Goal: Communication & Community: Answer question/provide support

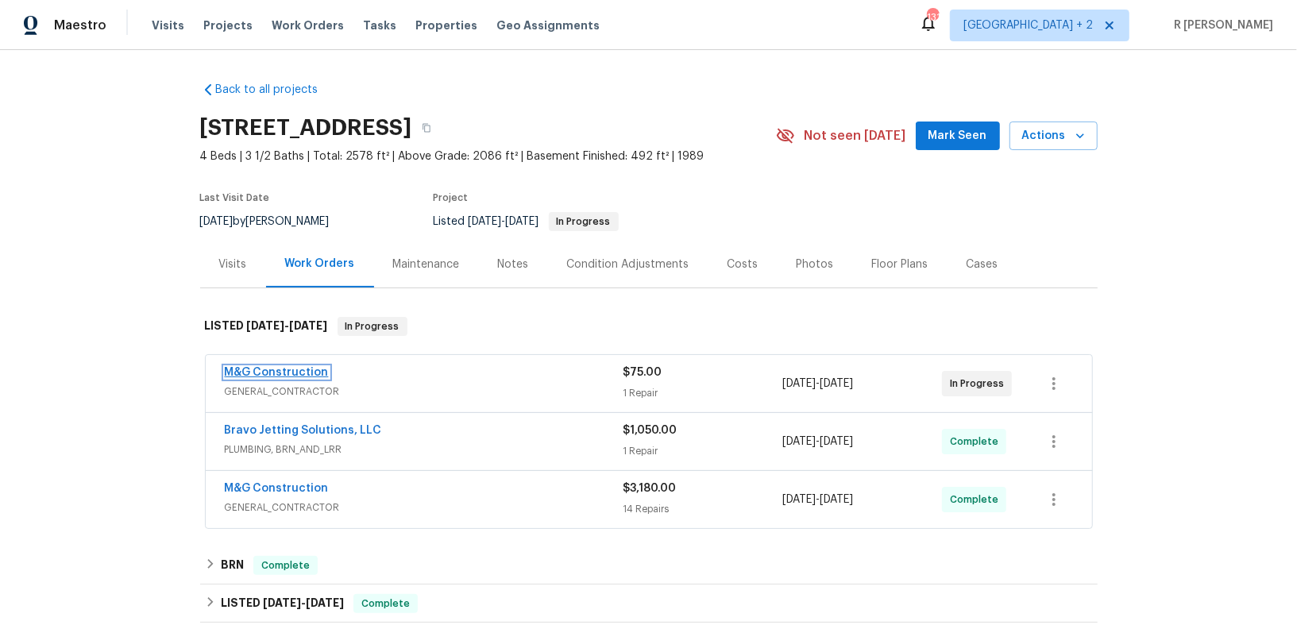
click at [295, 367] on link "M&G Construction" at bounding box center [277, 372] width 104 height 11
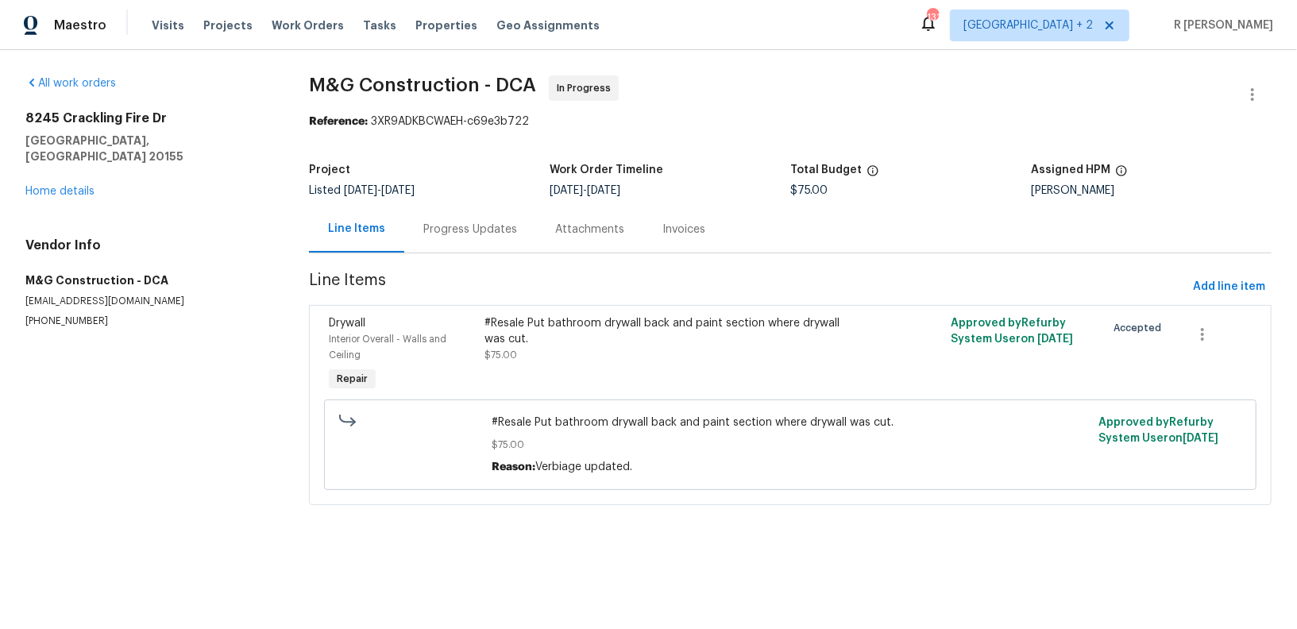
click at [447, 218] on div "Progress Updates" at bounding box center [470, 229] width 132 height 47
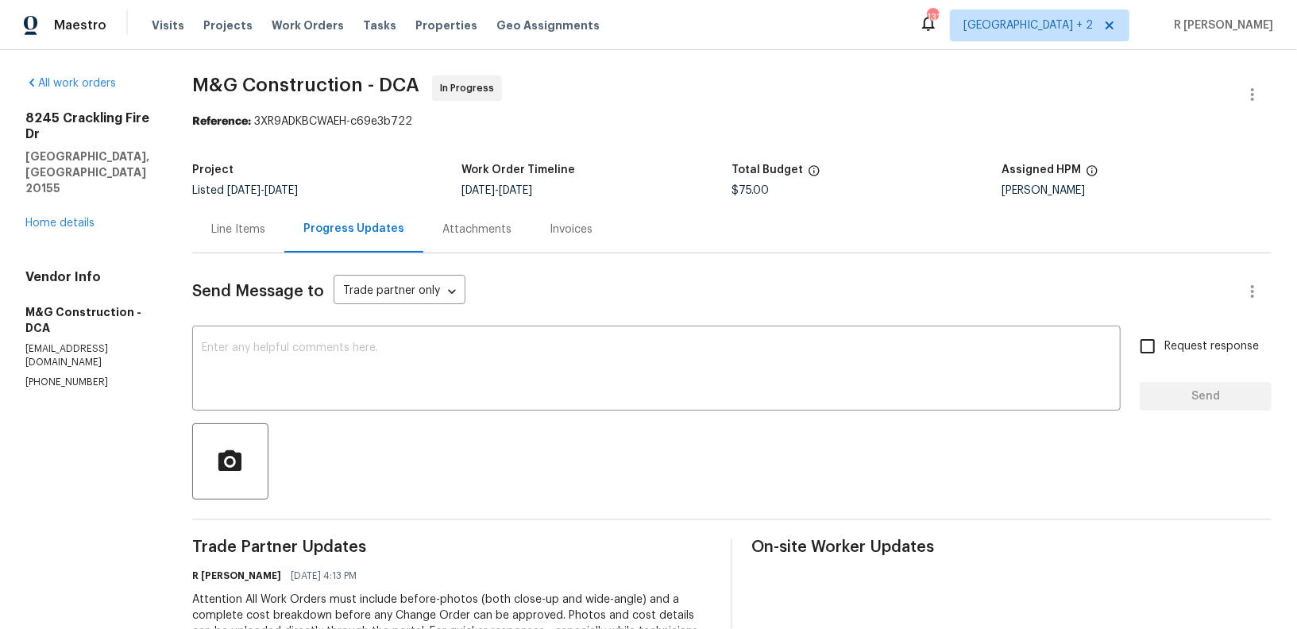
scroll to position [180, 0]
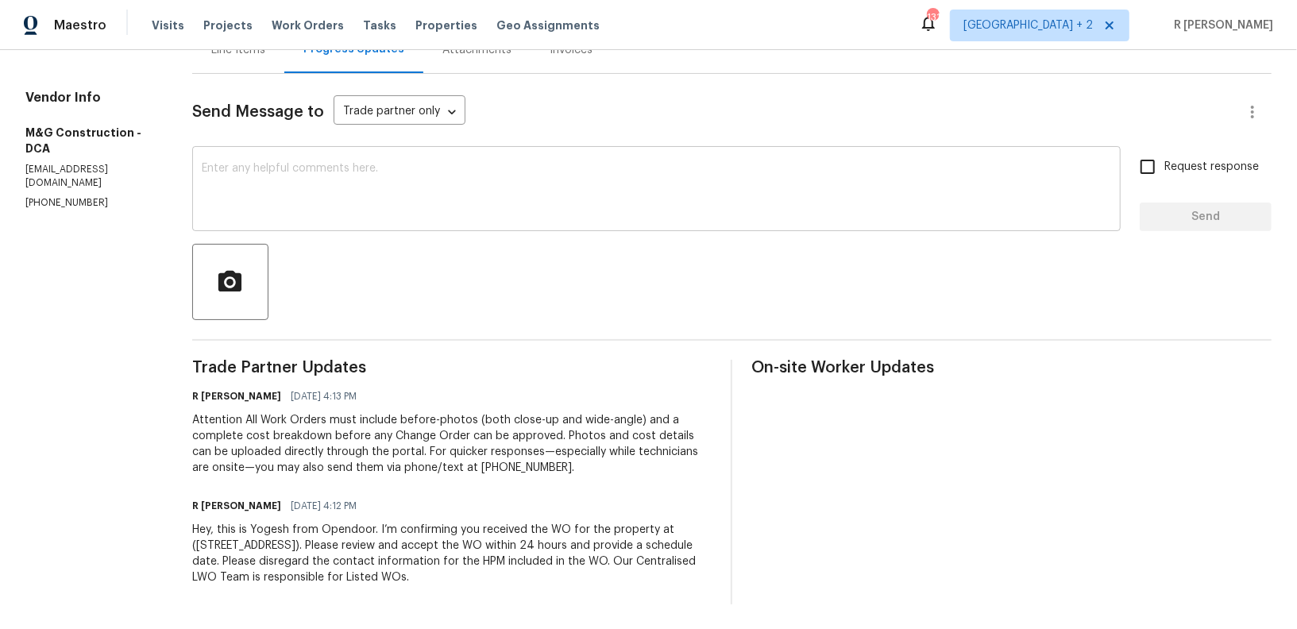
click at [495, 192] on textarea at bounding box center [657, 191] width 910 height 56
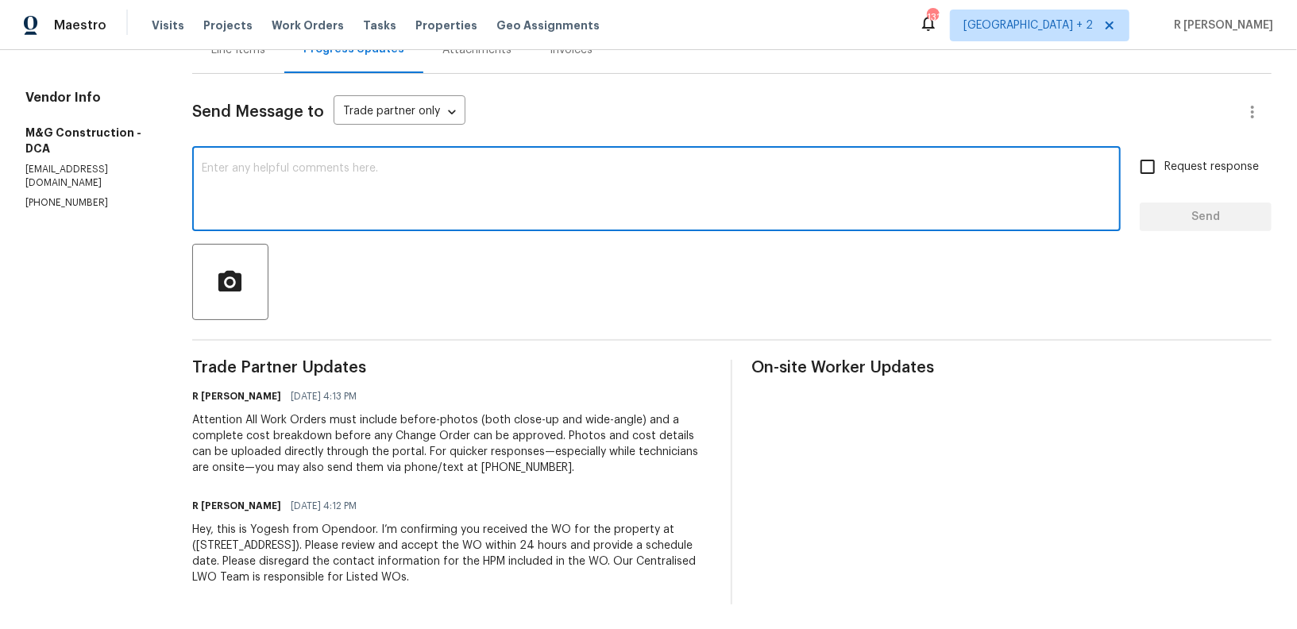
paste textarea "Hi Team, can we get a status update on the work order? Thanks!"
type textarea "Hi Team, can we get a status update on the work order? Thanks!"
click at [1198, 172] on span "Request response" at bounding box center [1212, 167] width 95 height 17
click at [1165, 172] on input "Request response" at bounding box center [1147, 166] width 33 height 33
checkbox input "true"
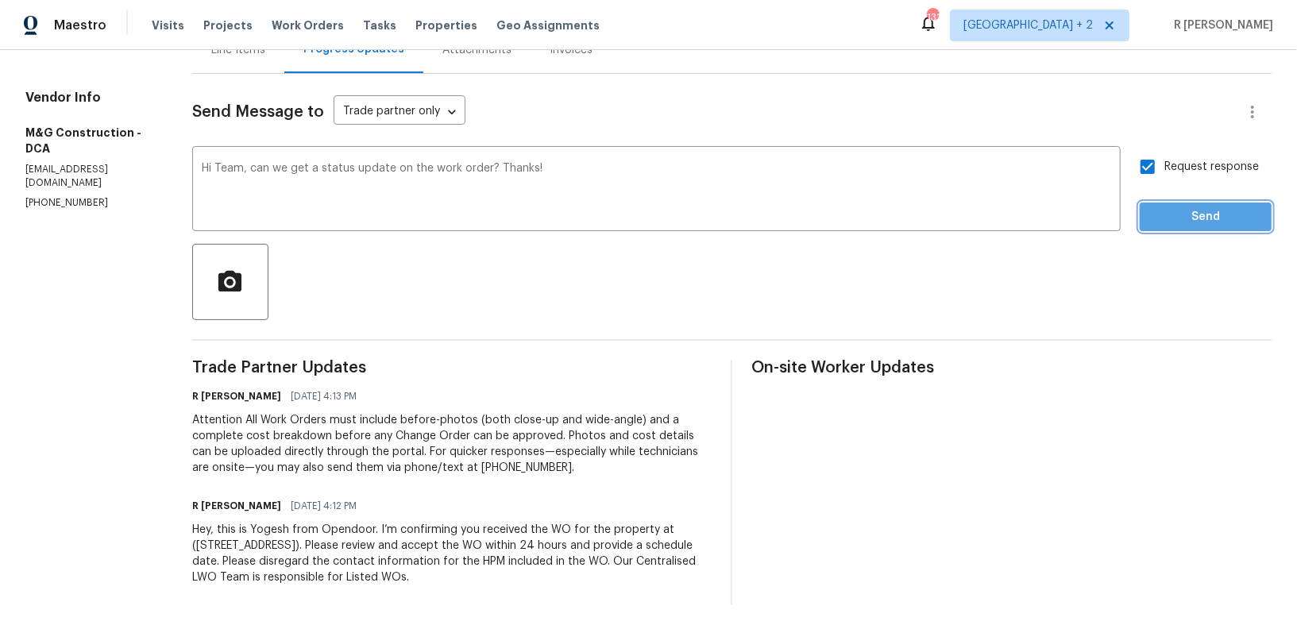
click at [1194, 220] on span "Send" at bounding box center [1206, 217] width 106 height 20
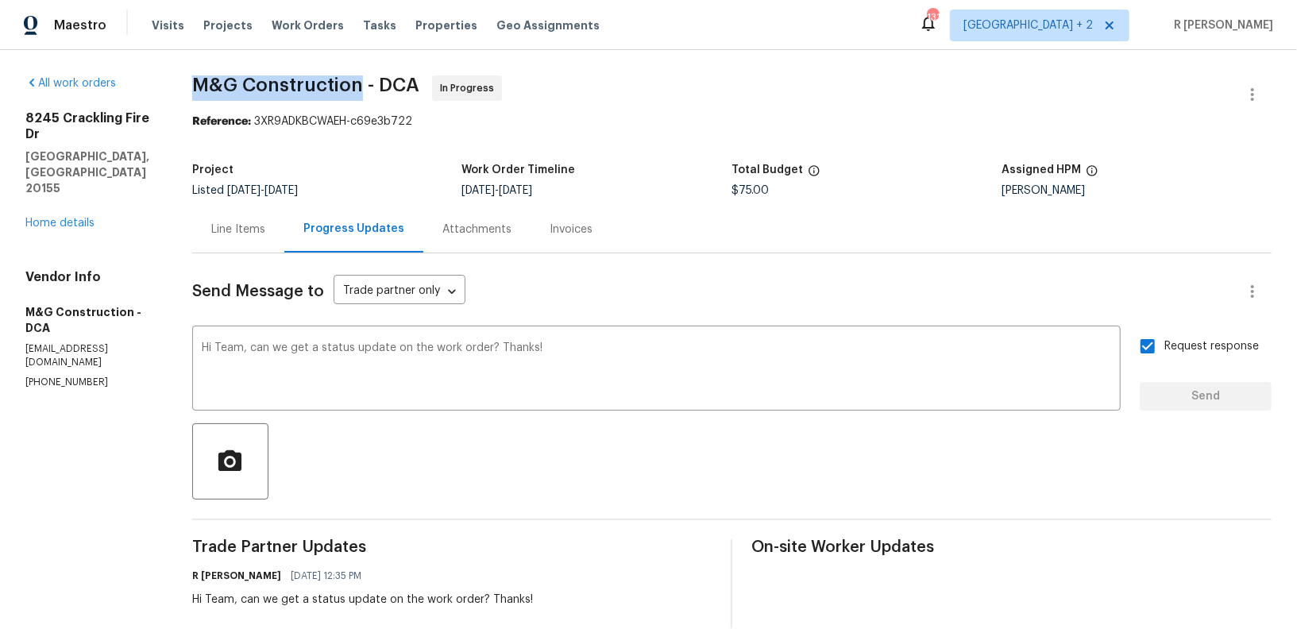
drag, startPoint x: 362, startPoint y: 87, endPoint x: 191, endPoint y: 81, distance: 171.7
click at [191, 81] on div "All work orders 8245 Crackling Fire Dr Gainesville, VA 20155 Home details Vendo…" at bounding box center [648, 461] width 1297 height 822
copy span "M&G Construction"
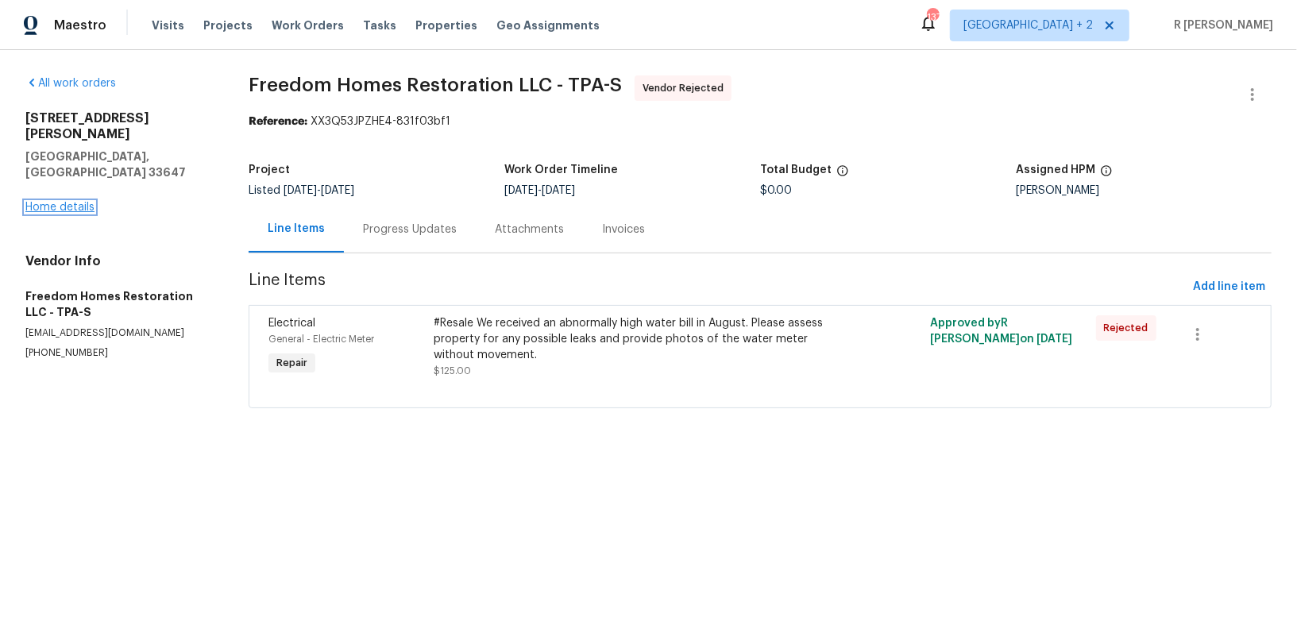
click at [75, 202] on link "Home details" at bounding box center [59, 207] width 69 height 11
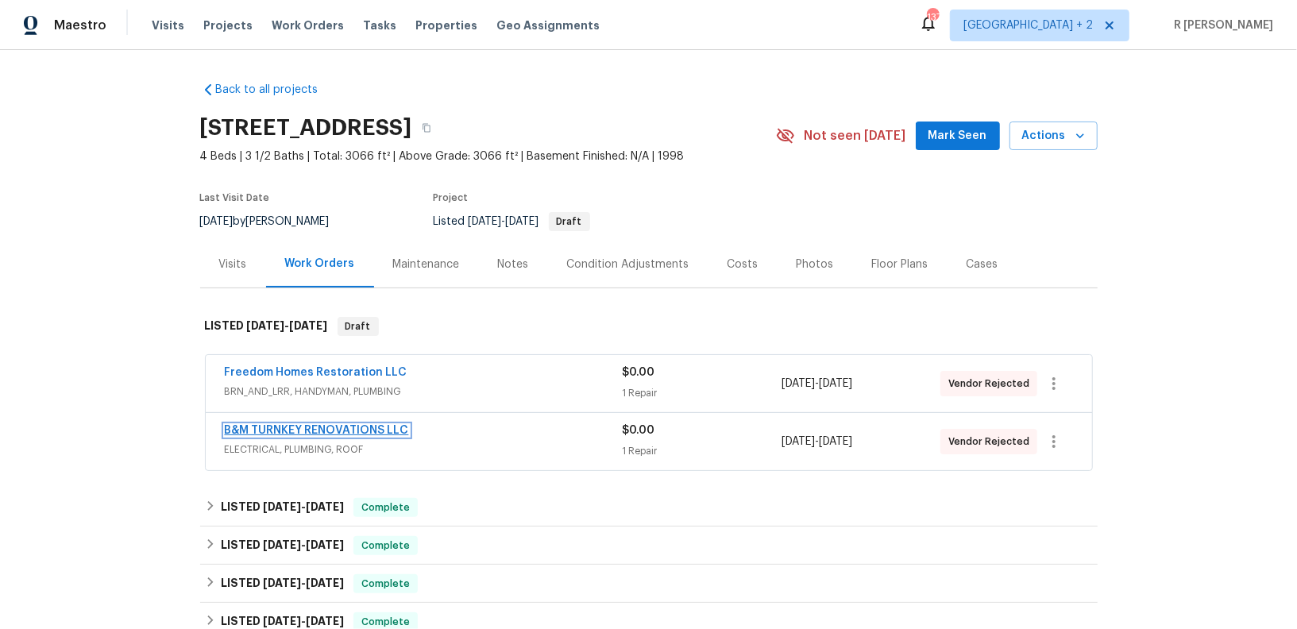
click at [267, 430] on link "B&M TURNKEY RENOVATIONS LLC" at bounding box center [317, 430] width 184 height 11
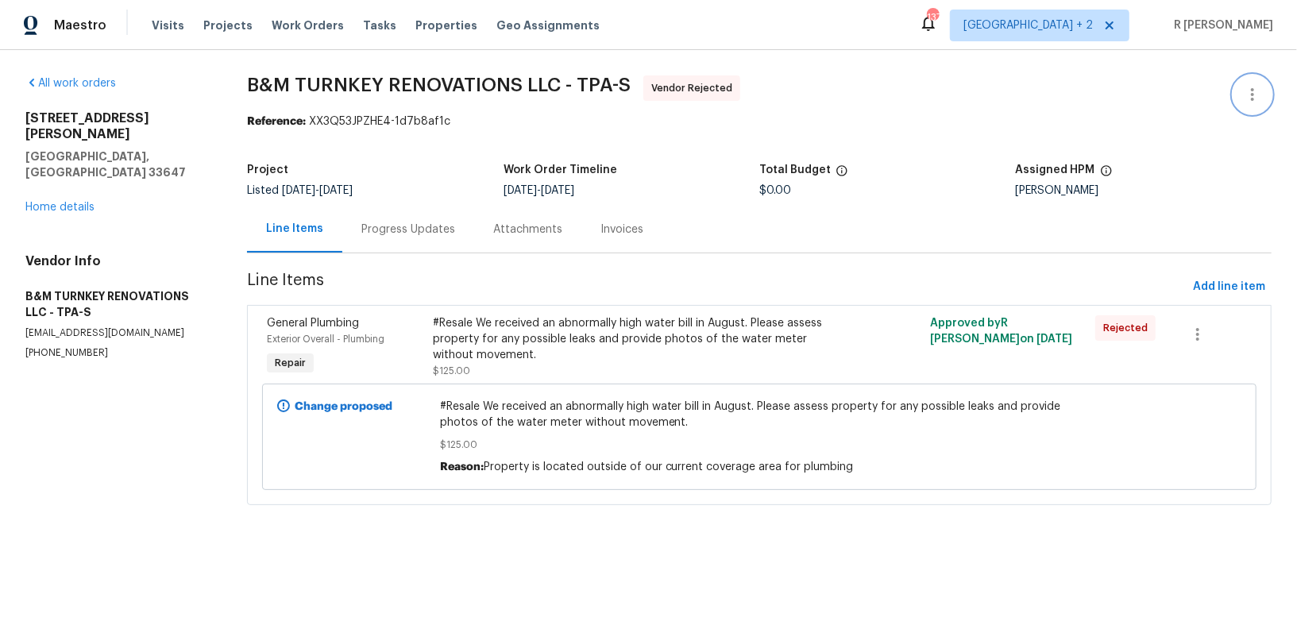
click at [1259, 91] on icon "button" at bounding box center [1252, 94] width 19 height 19
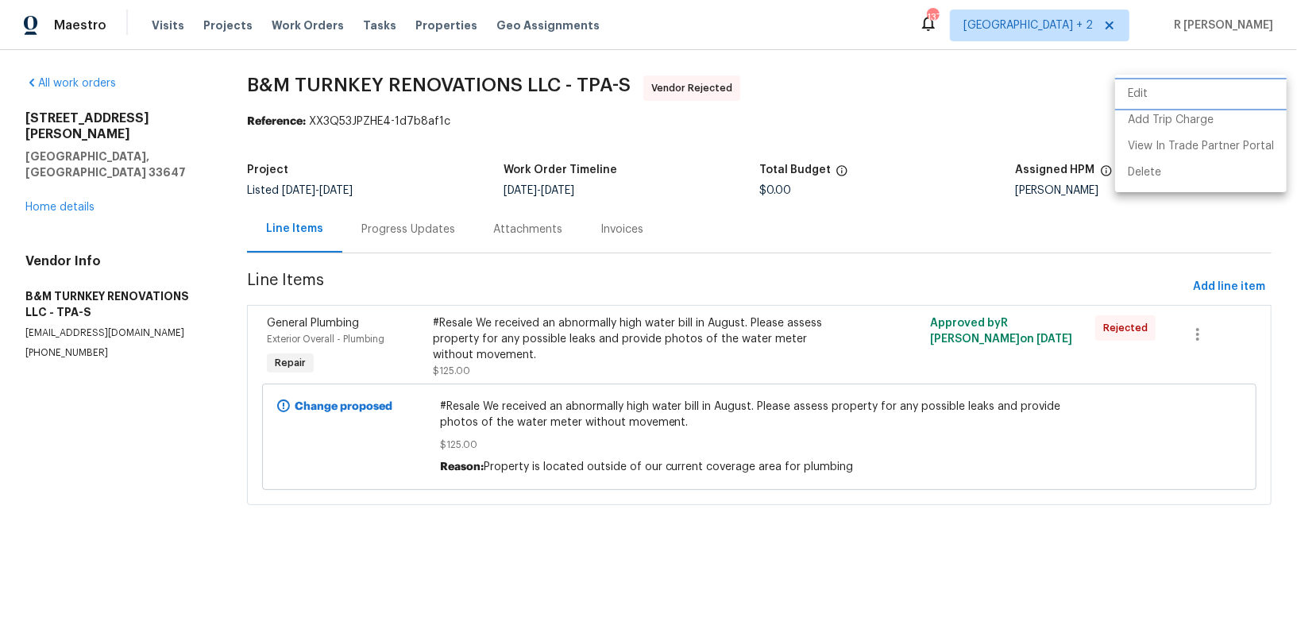
click at [1177, 96] on li "Edit" at bounding box center [1201, 94] width 172 height 26
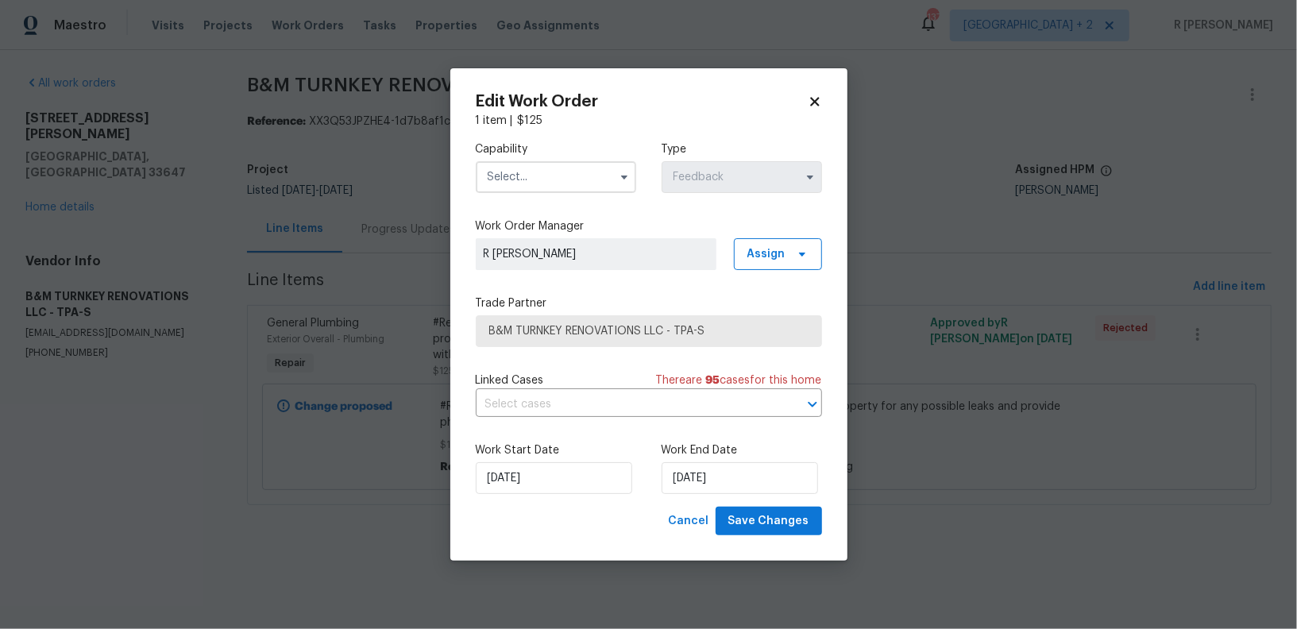
click at [564, 172] on input "text" at bounding box center [556, 177] width 160 height 32
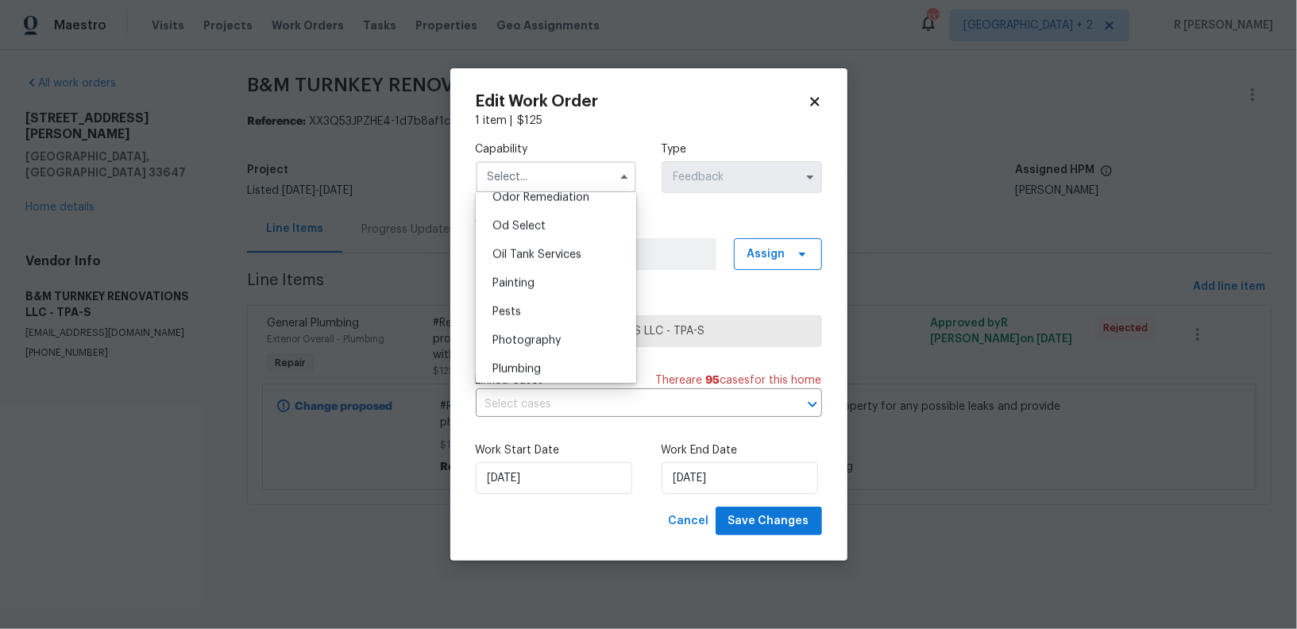
scroll to position [1308, 0]
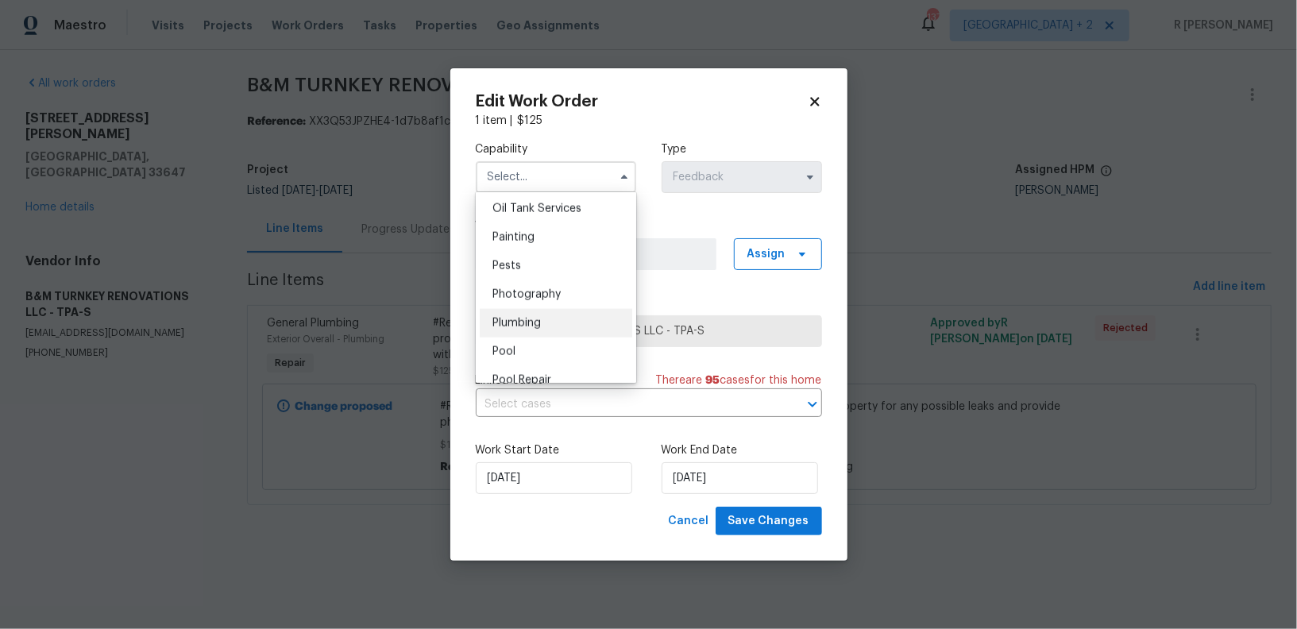
click at [530, 318] on span "Plumbing" at bounding box center [517, 323] width 48 height 11
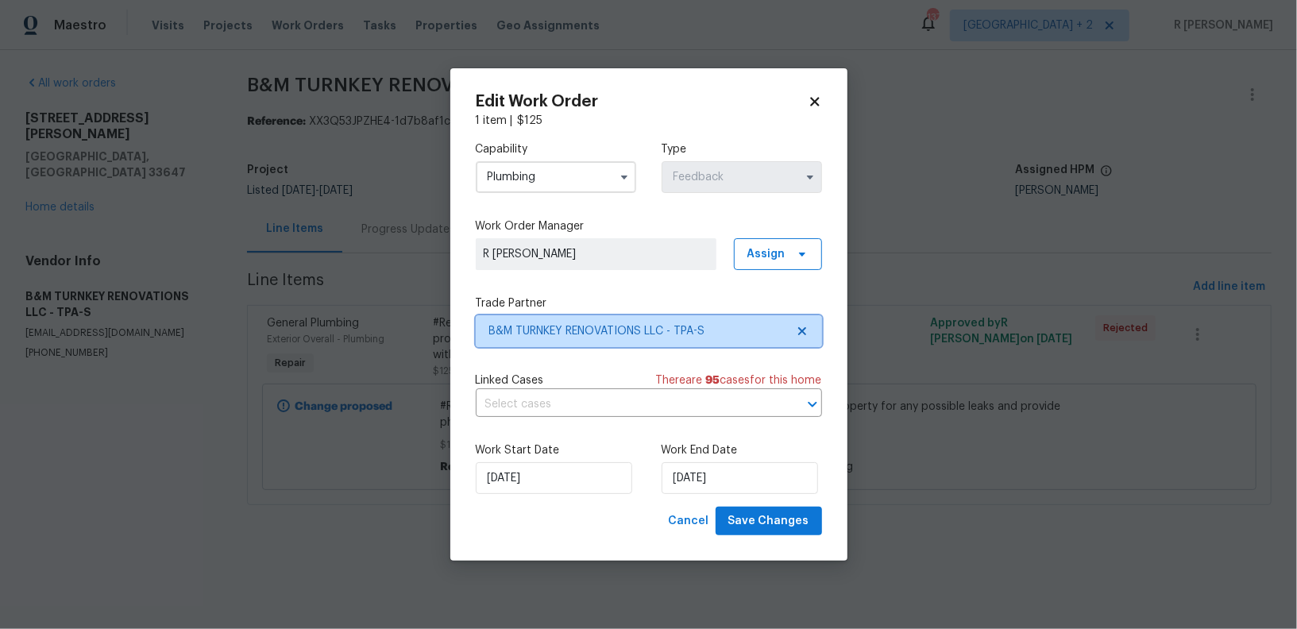
click at [567, 334] on span "B&M TURNKEY RENOVATIONS LLC - TPA-S" at bounding box center [637, 331] width 296 height 16
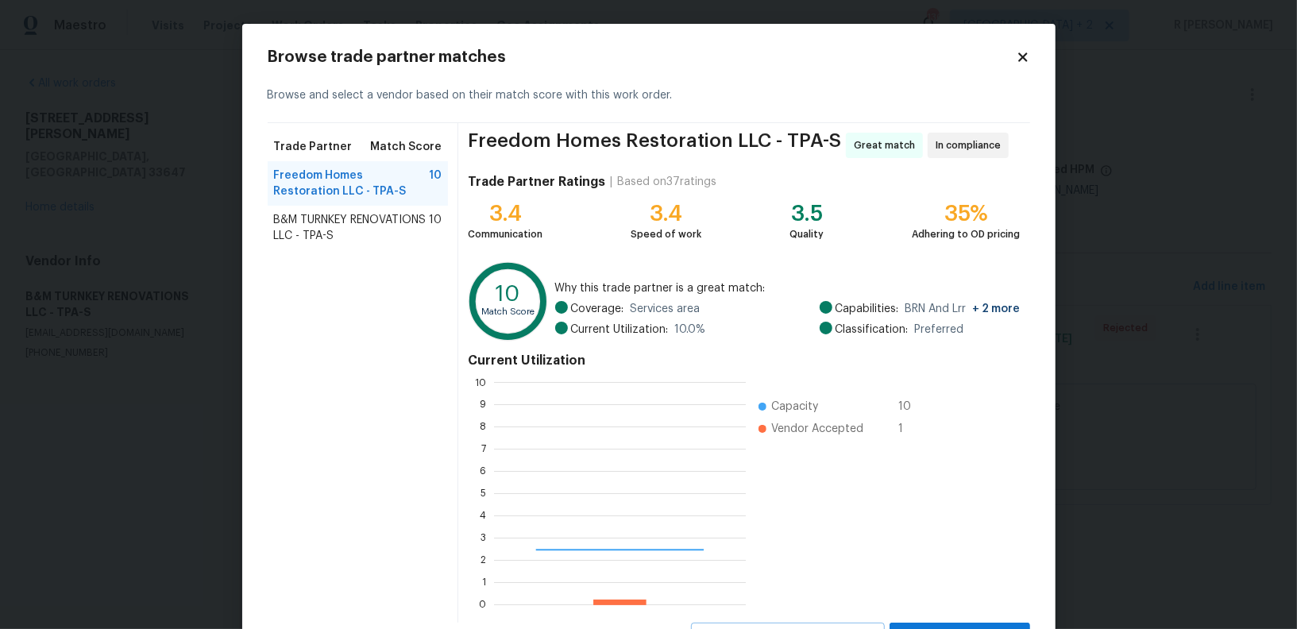
scroll to position [222, 251]
click at [1017, 54] on icon at bounding box center [1023, 57] width 14 height 14
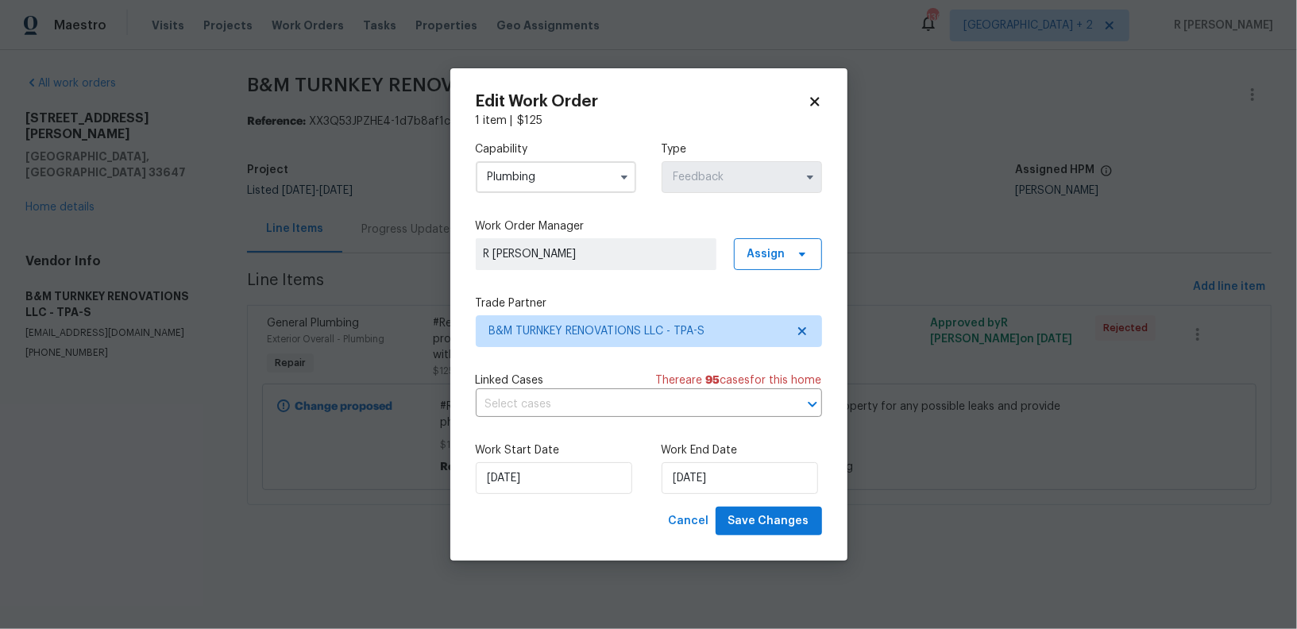
click at [546, 174] on input "Plumbing" at bounding box center [556, 177] width 160 height 32
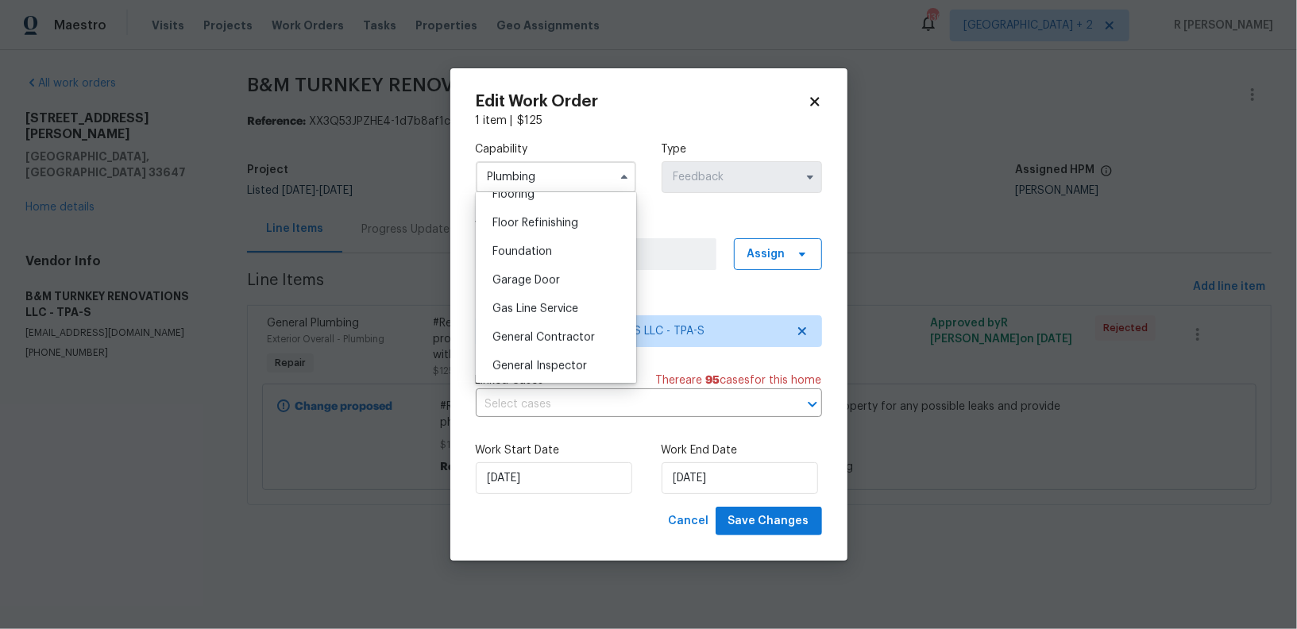
scroll to position [672, 0]
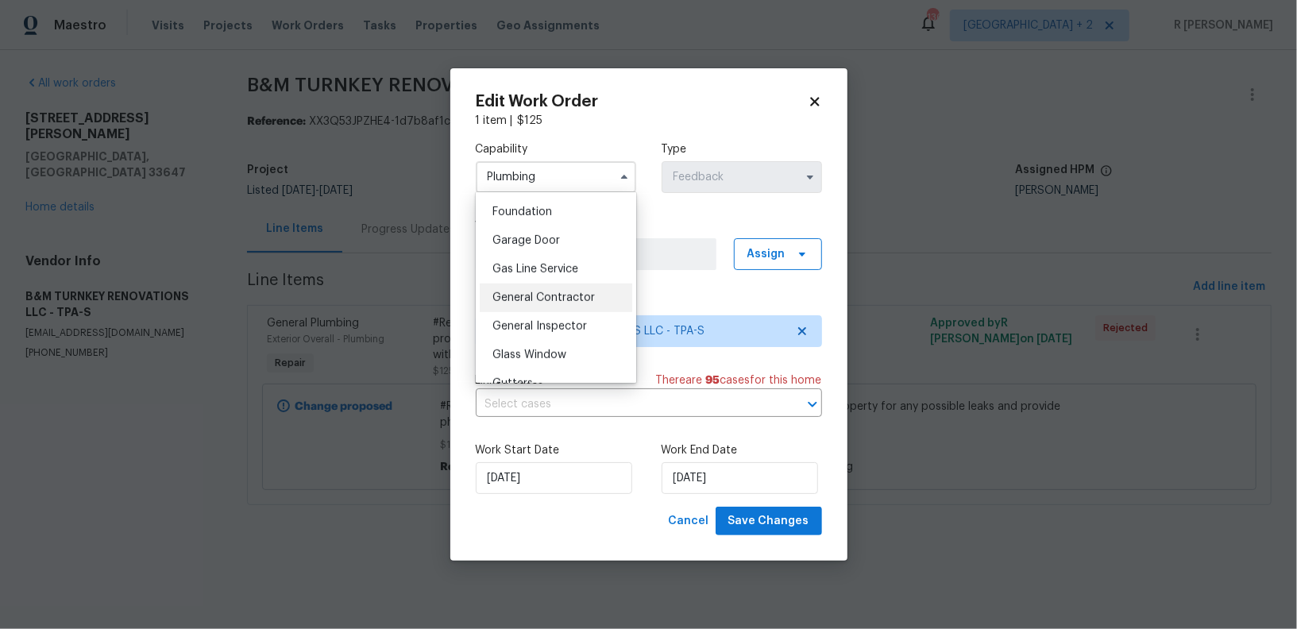
click at [559, 289] on div "General Contractor" at bounding box center [556, 298] width 153 height 29
type input "General Contractor"
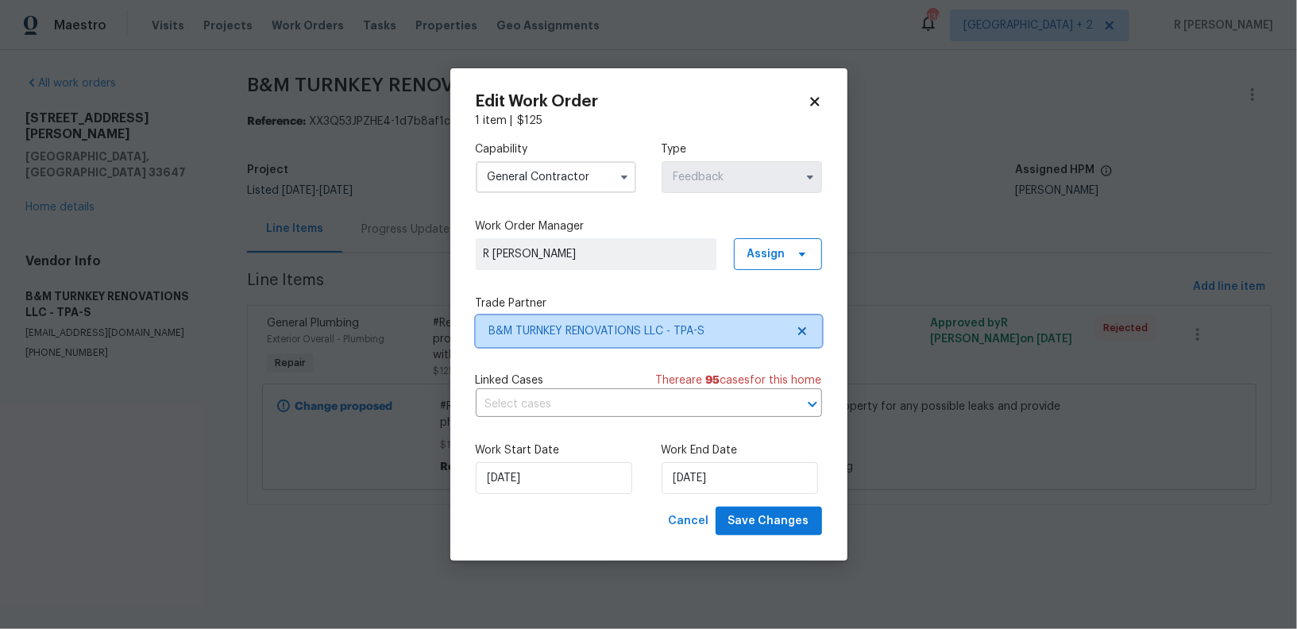
click at [557, 331] on span "B&M TURNKEY RENOVATIONS LLC - TPA-S" at bounding box center [637, 331] width 296 height 16
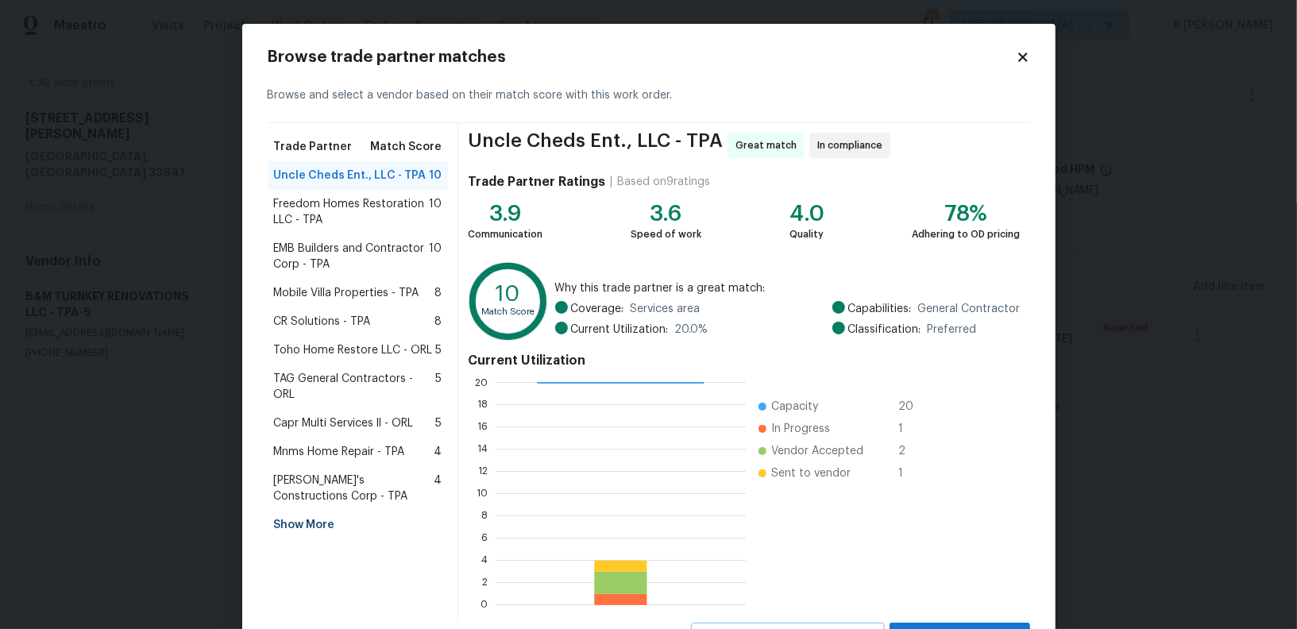
scroll to position [71, 0]
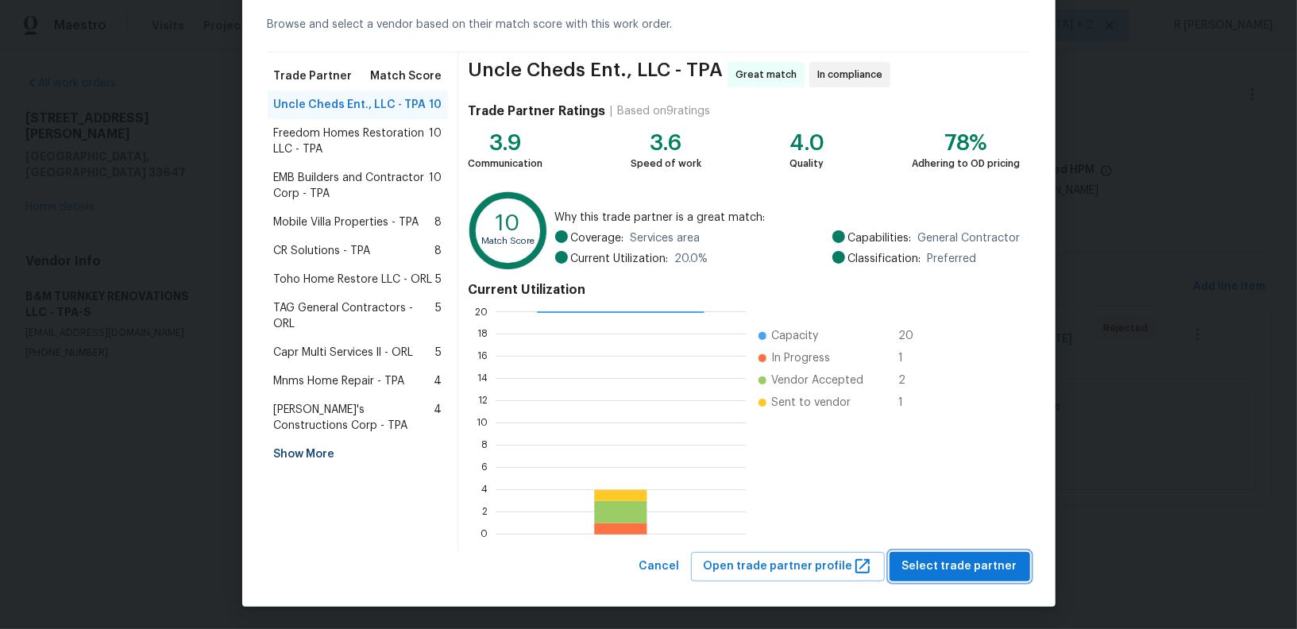
click at [964, 568] on span "Select trade partner" at bounding box center [960, 567] width 115 height 20
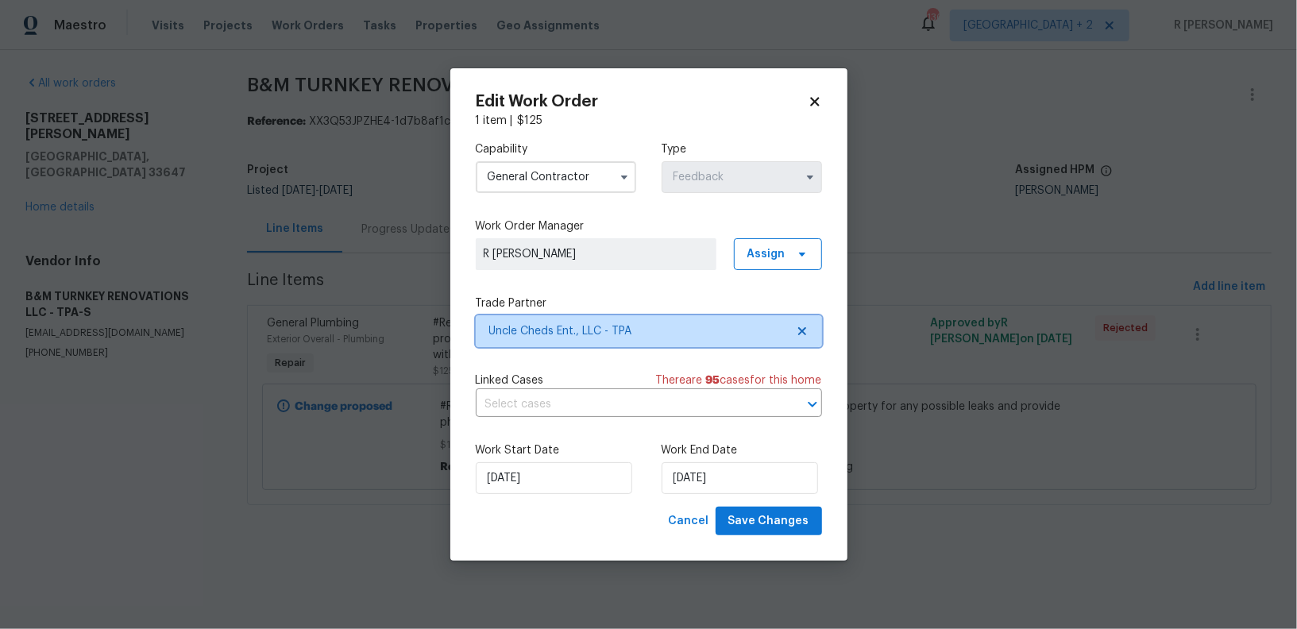
scroll to position [0, 0]
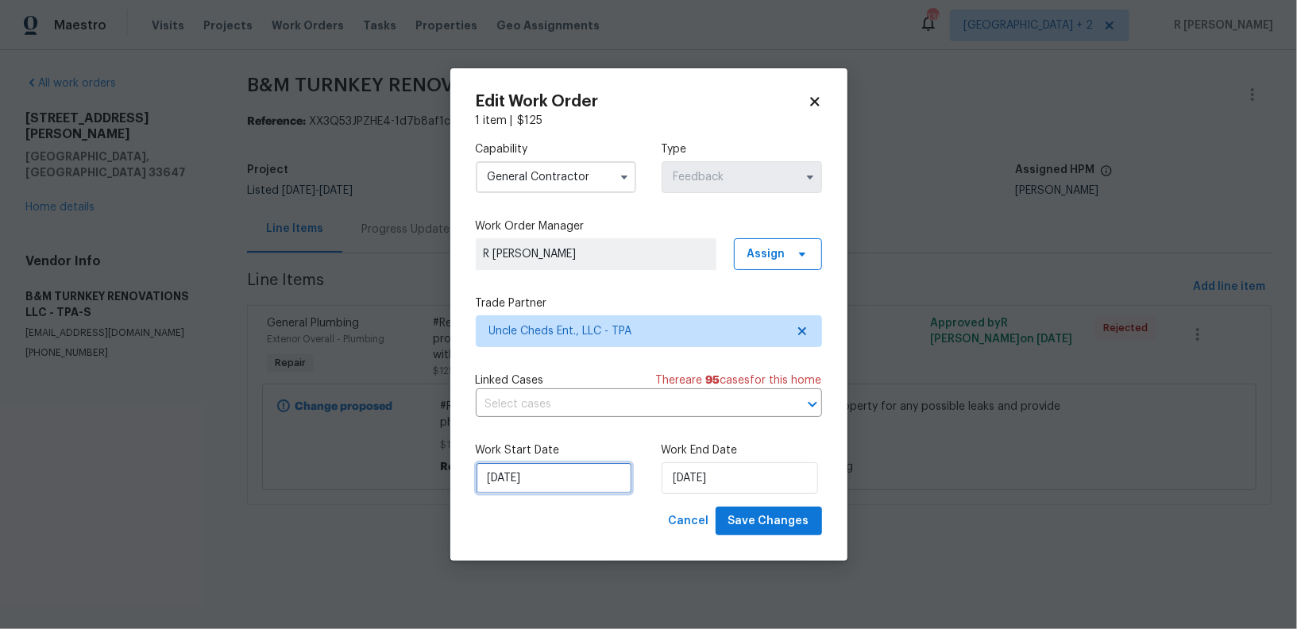
click at [518, 477] on input "04/09/2025" at bounding box center [554, 478] width 157 height 32
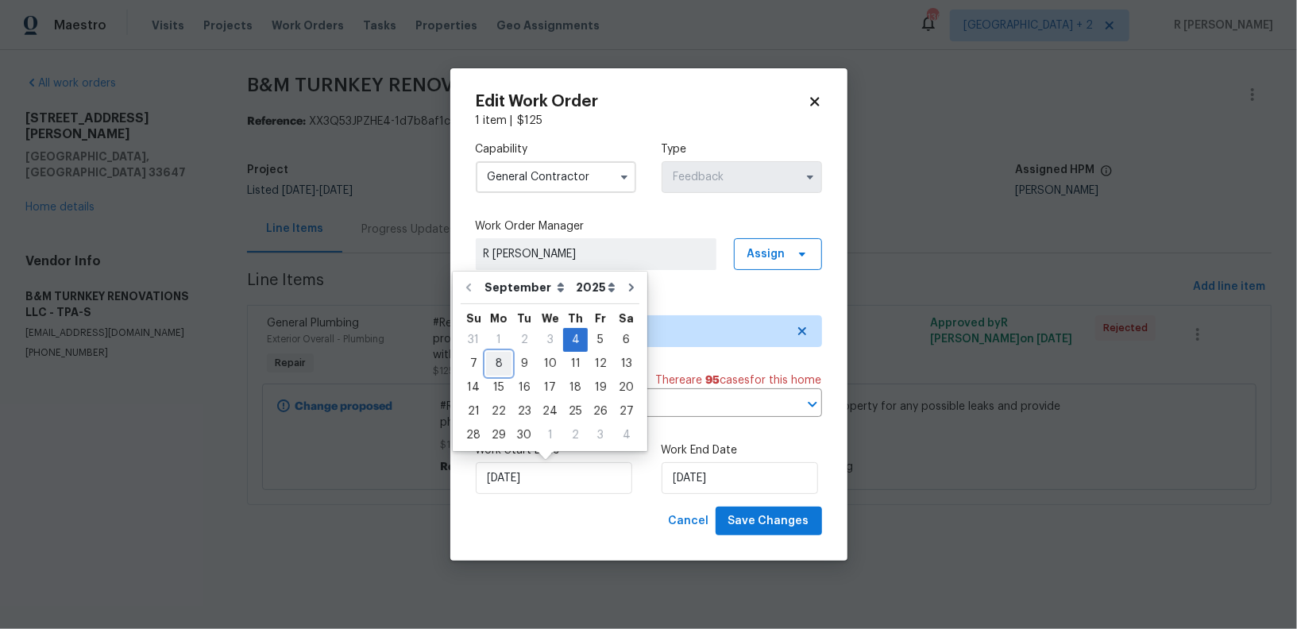
click at [498, 356] on div "8" at bounding box center [498, 364] width 25 height 22
type input "08/09/2025"
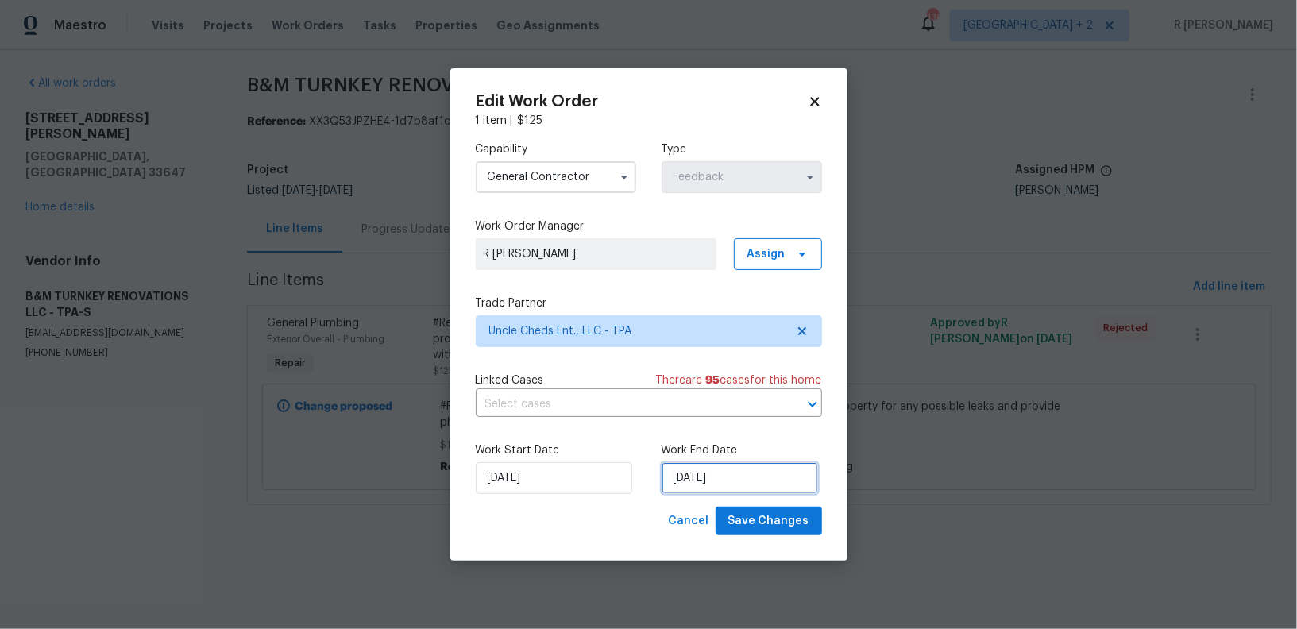
click at [705, 489] on input "08/09/2025" at bounding box center [740, 478] width 157 height 32
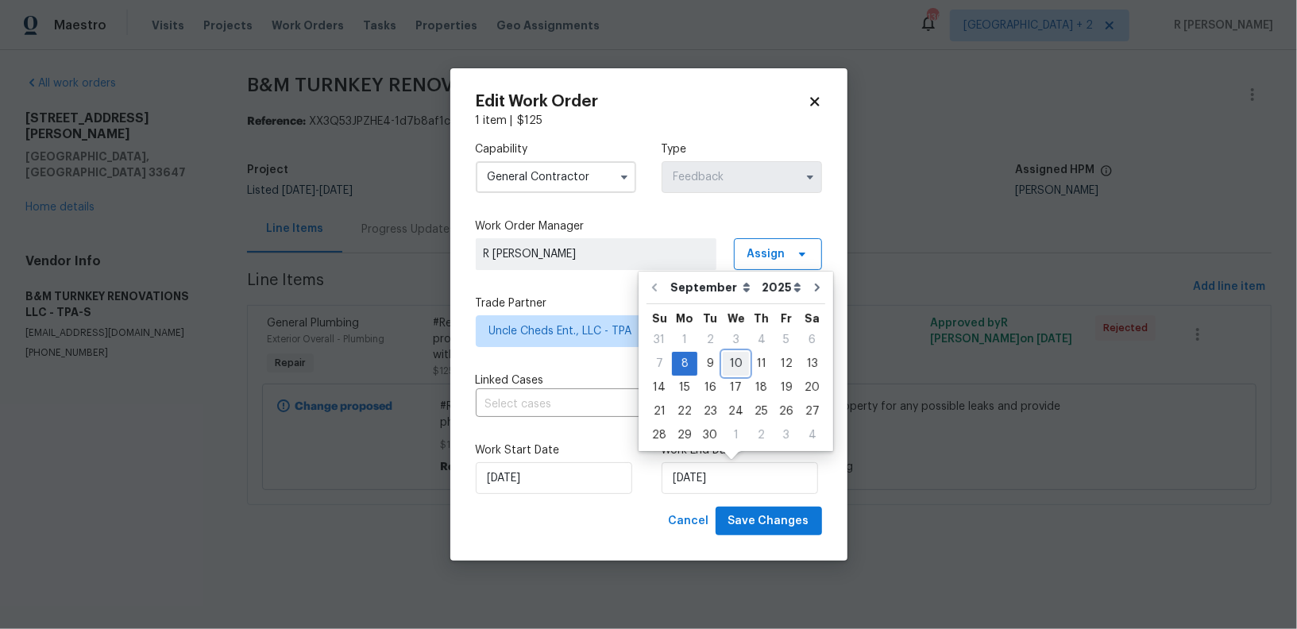
click at [742, 361] on div "10" at bounding box center [736, 364] width 26 height 22
type input "10/09/2025"
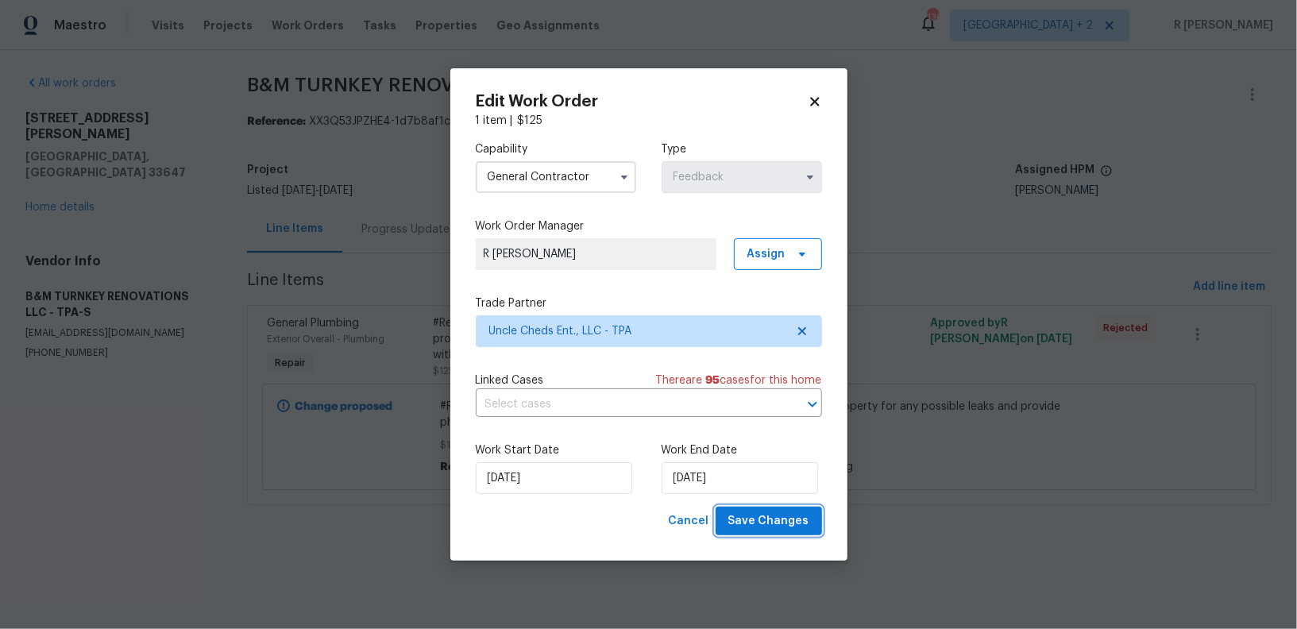
click at [756, 516] on span "Save Changes" at bounding box center [769, 522] width 81 height 20
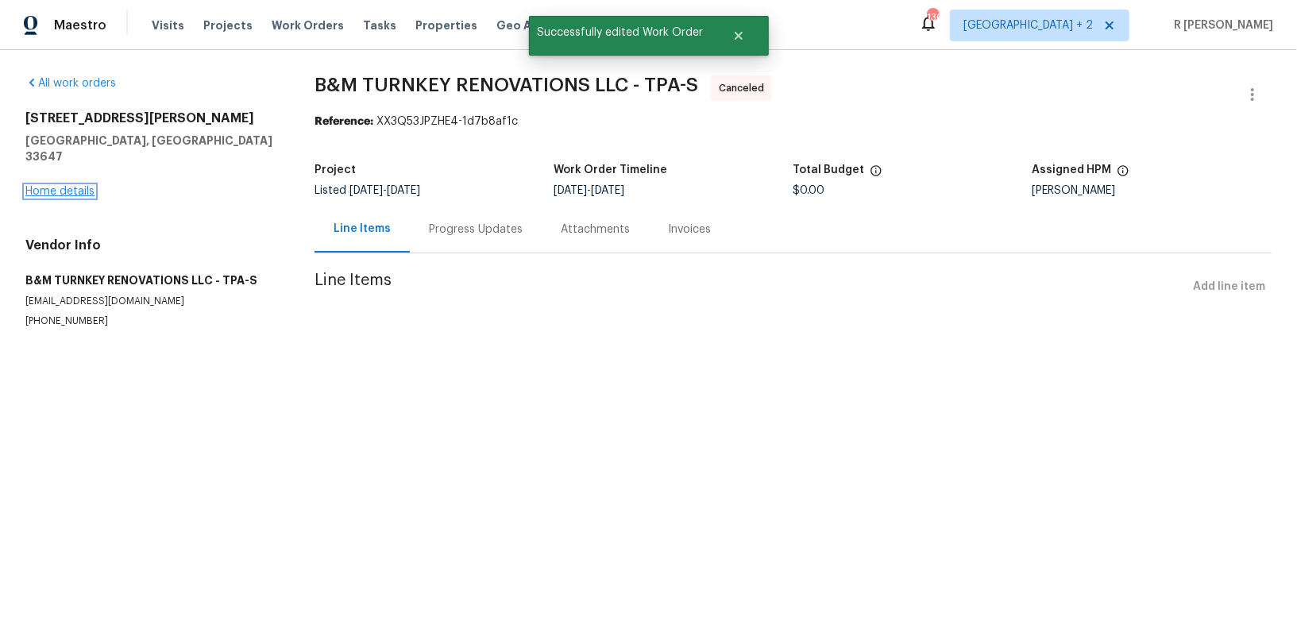
click at [59, 186] on link "Home details" at bounding box center [59, 191] width 69 height 11
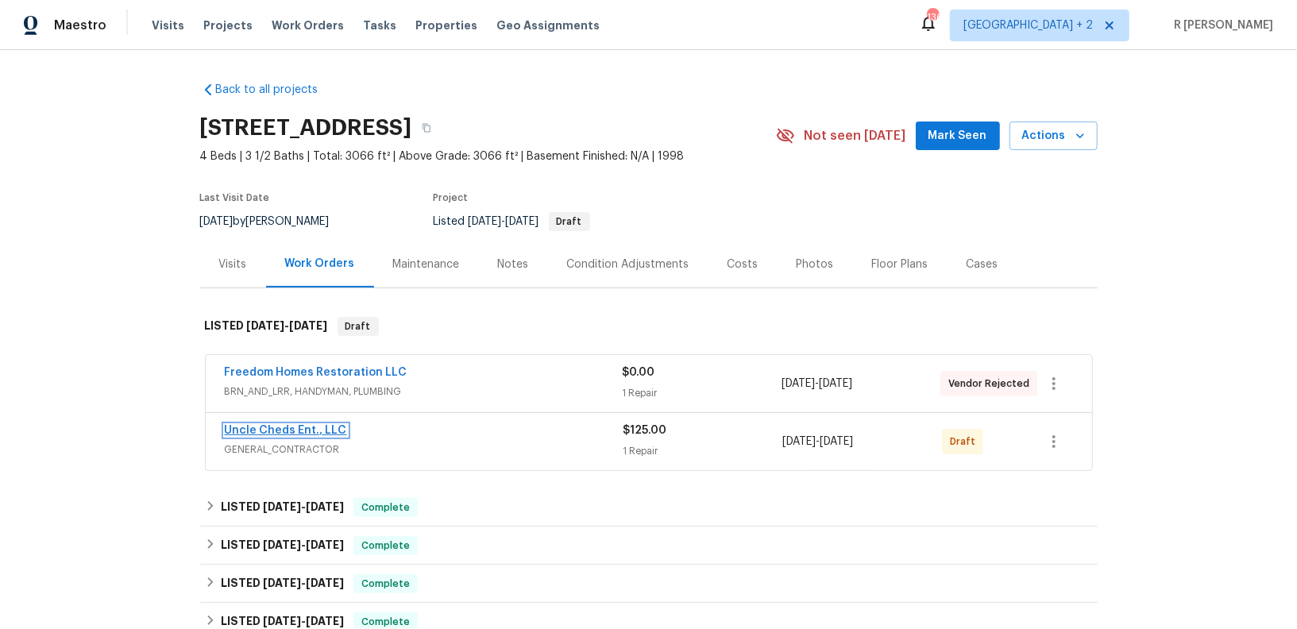
click at [295, 427] on link "Uncle Cheds Ent., LLC" at bounding box center [286, 430] width 122 height 11
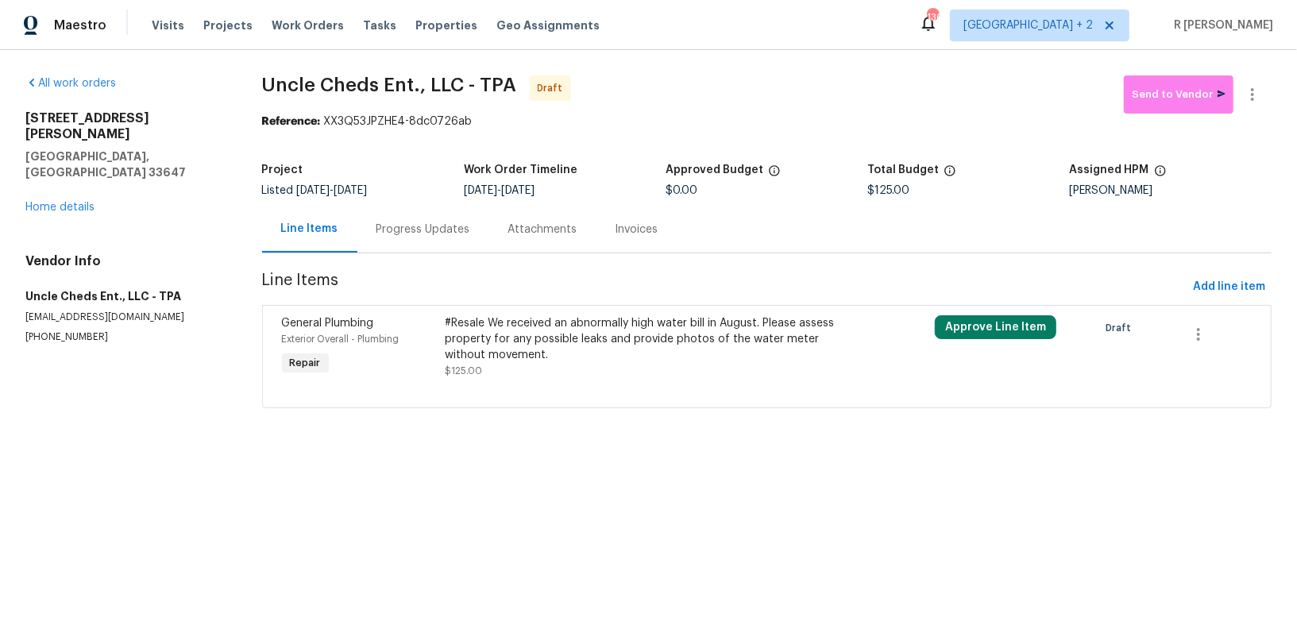
click at [416, 227] on div "Progress Updates" at bounding box center [424, 230] width 94 height 16
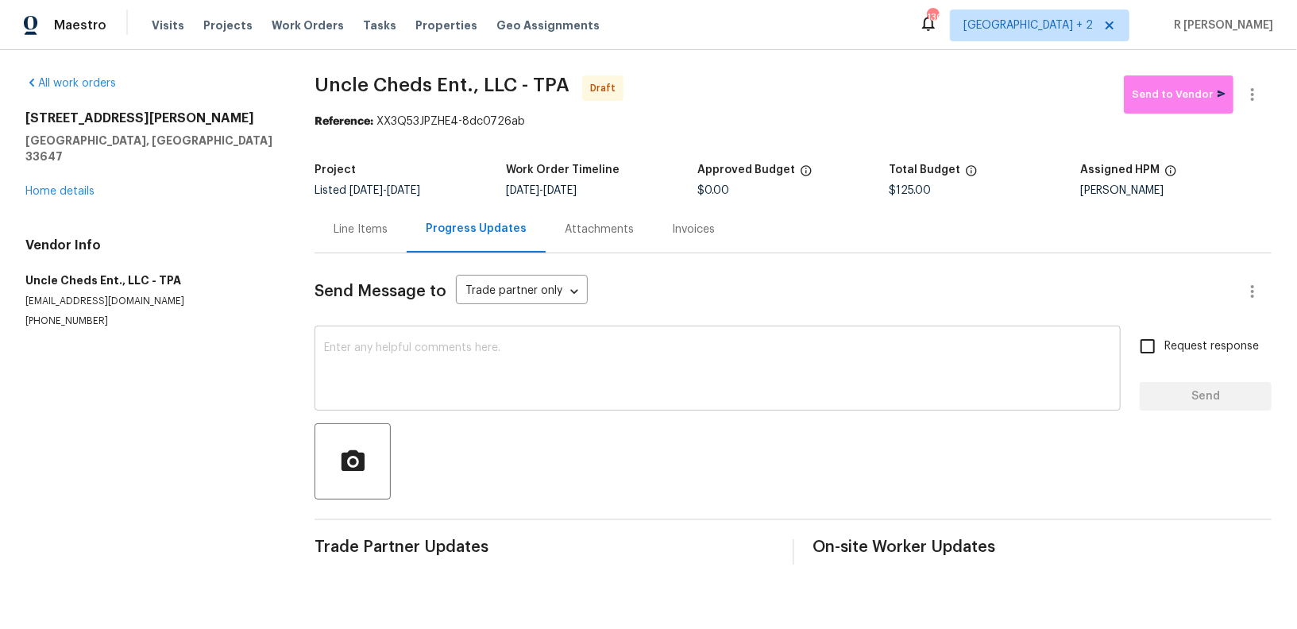
click at [583, 400] on div "x ​" at bounding box center [718, 370] width 806 height 81
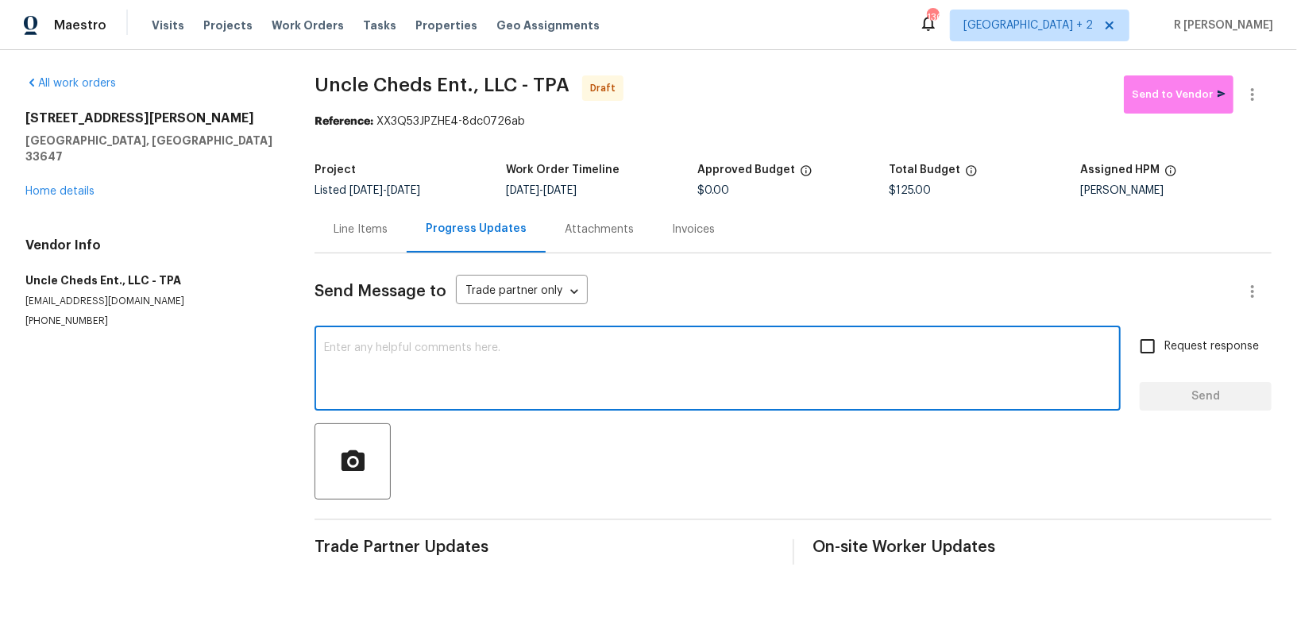
paste textarea "Hey, this is Yogesh from Opendoor. I’m confirming you received the WO for the p…"
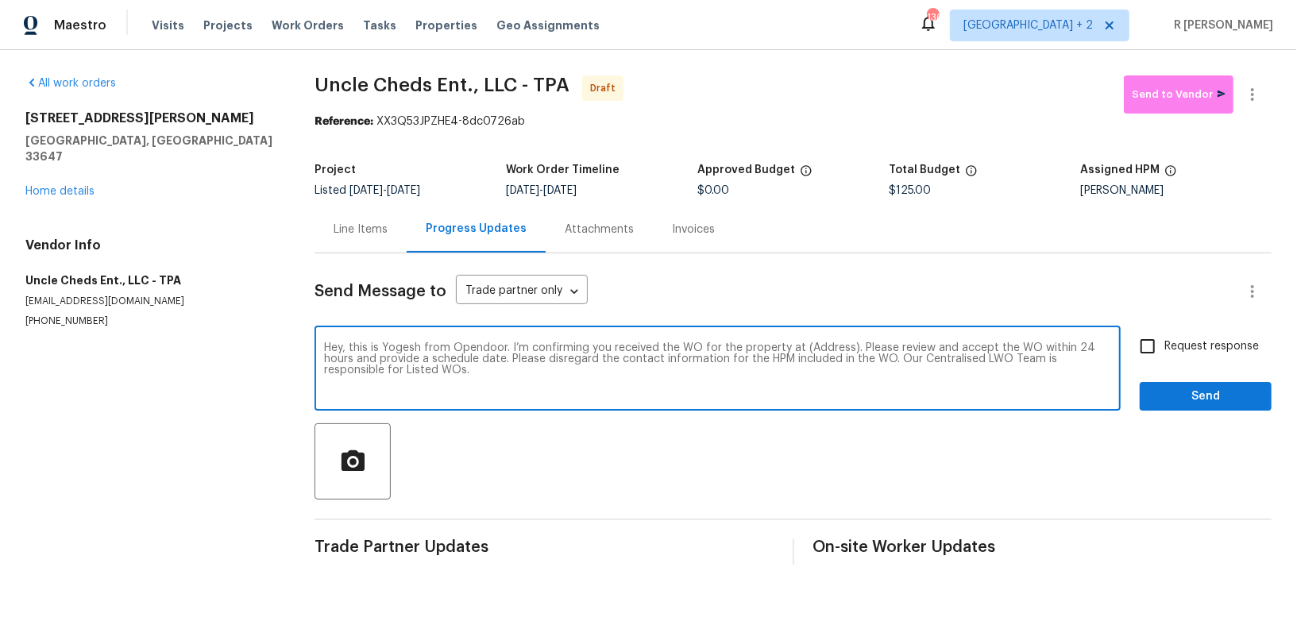
click at [819, 354] on textarea "Hey, this is Yogesh from Opendoor. I’m confirming you received the WO for the p…" at bounding box center [717, 370] width 787 height 56
click at [819, 353] on textarea "Hey, this is Yogesh from Opendoor. I’m confirming you received the WO for the p…" at bounding box center [717, 370] width 787 height 56
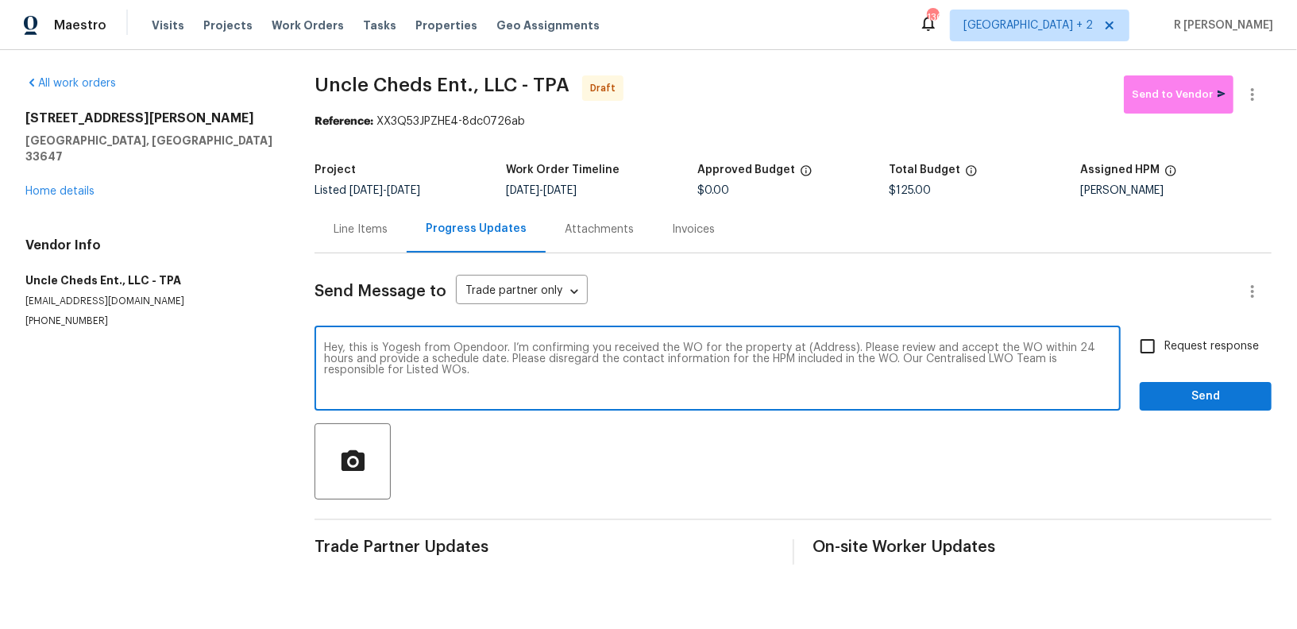
click at [828, 347] on textarea "Hey, this is Yogesh from Opendoor. I’m confirming you received the WO for the p…" at bounding box center [717, 370] width 787 height 56
paste textarea "18122 Sugar Brooke Dr, Tampa, FL 33647"
type textarea "Hey, this is Yogesh from Opendoor. I’m confirming you received the WO for the p…"
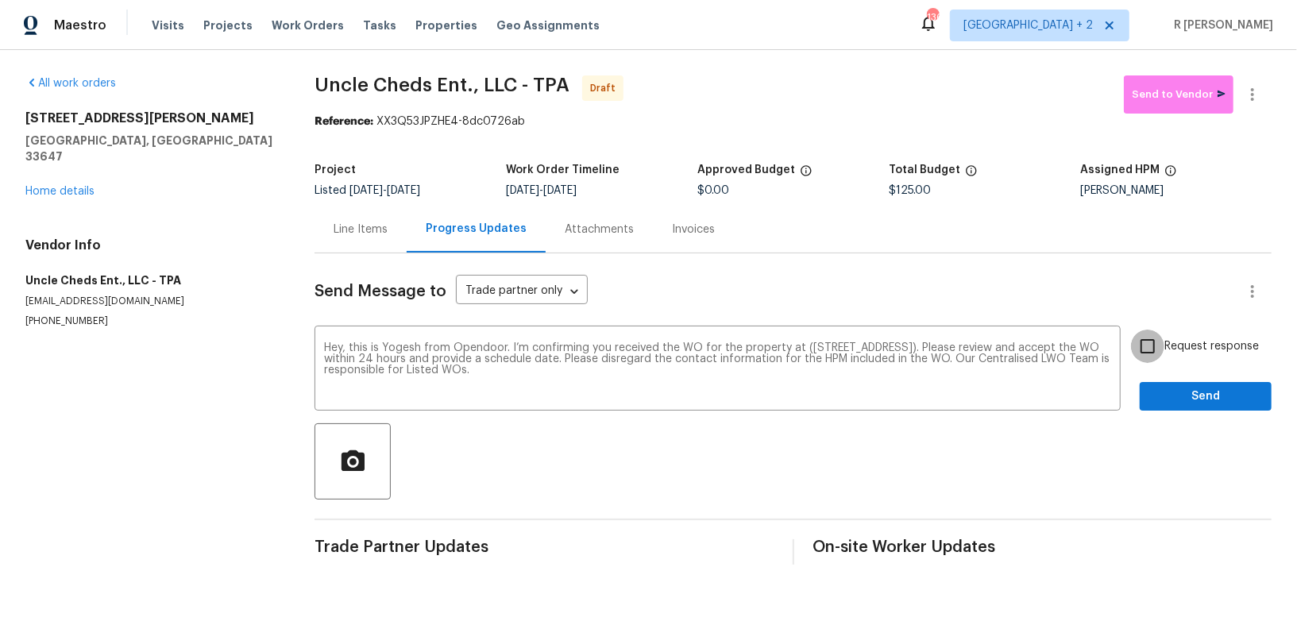
click at [1159, 350] on input "Request response" at bounding box center [1147, 346] width 33 height 33
checkbox input "true"
click at [1164, 407] on button "Send" at bounding box center [1206, 396] width 132 height 29
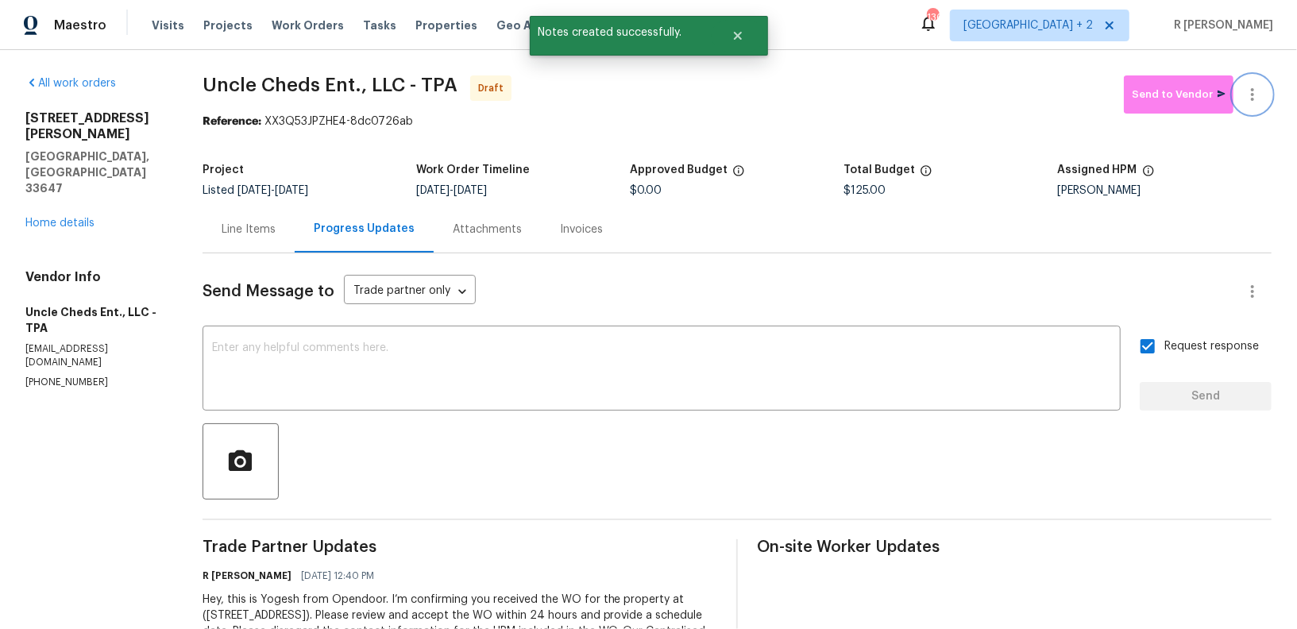
click at [1255, 88] on icon "button" at bounding box center [1252, 94] width 19 height 19
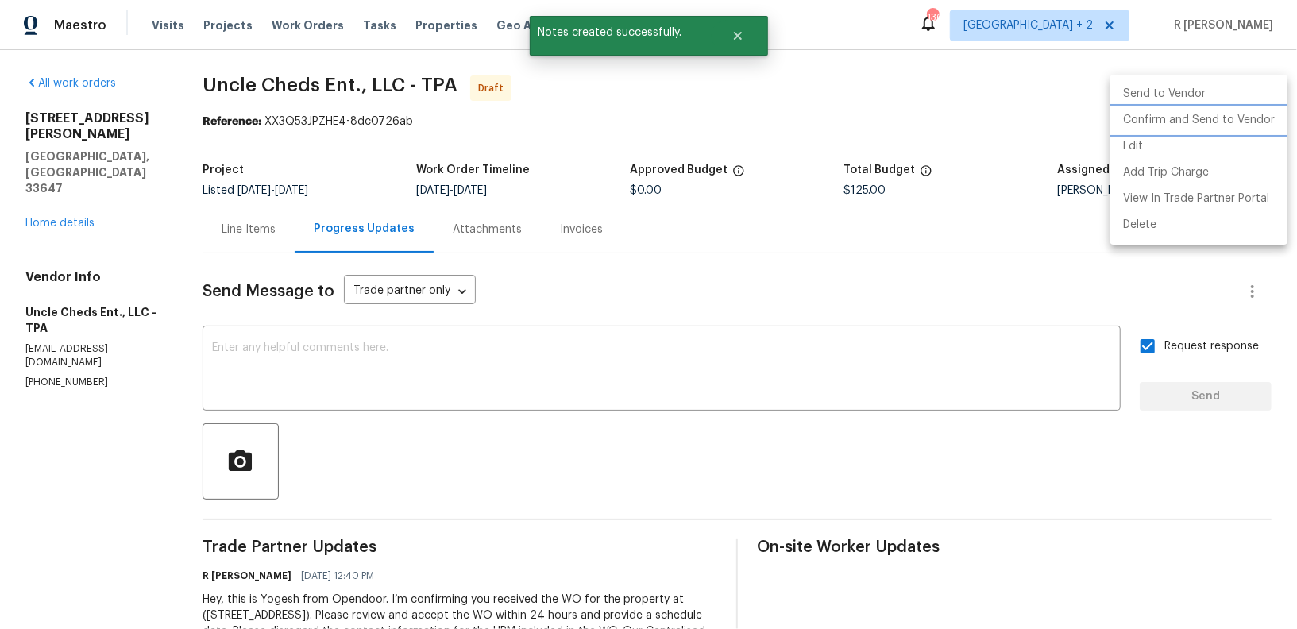
click at [1163, 122] on li "Confirm and Send to Vendor" at bounding box center [1199, 120] width 177 height 26
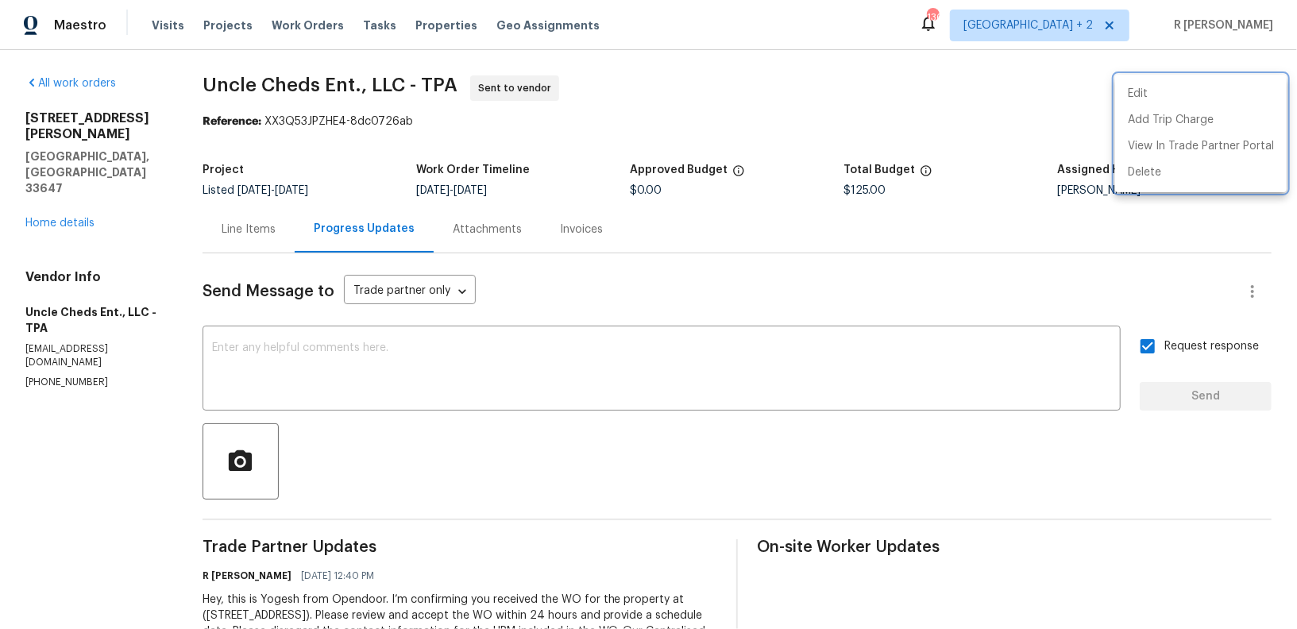
click at [68, 191] on div at bounding box center [648, 314] width 1297 height 629
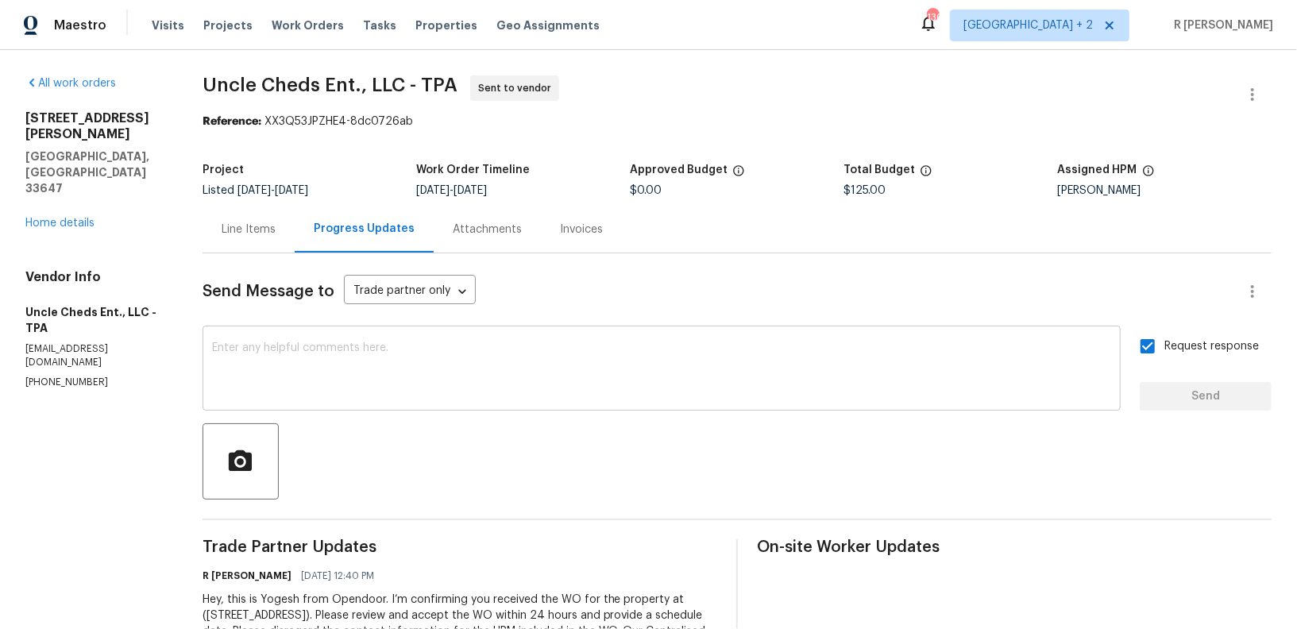
click at [547, 360] on textarea at bounding box center [661, 370] width 899 height 56
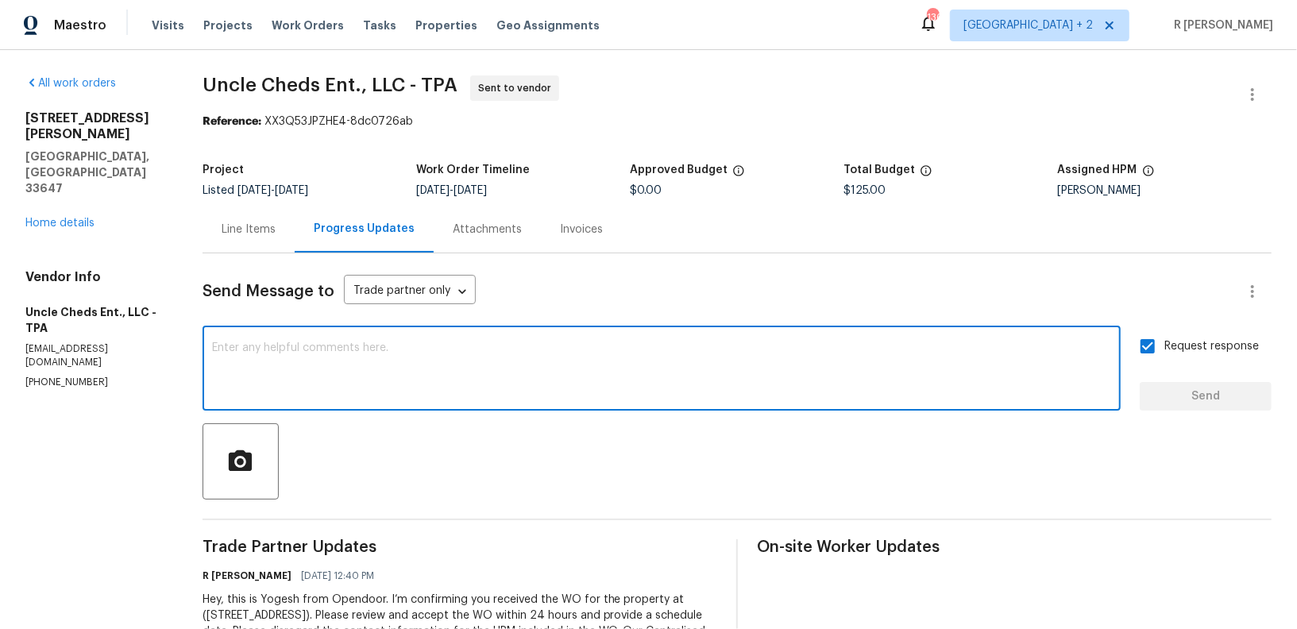
paste textarea "Attention All Work Orders must include before-photos (both close-up and wide-an…"
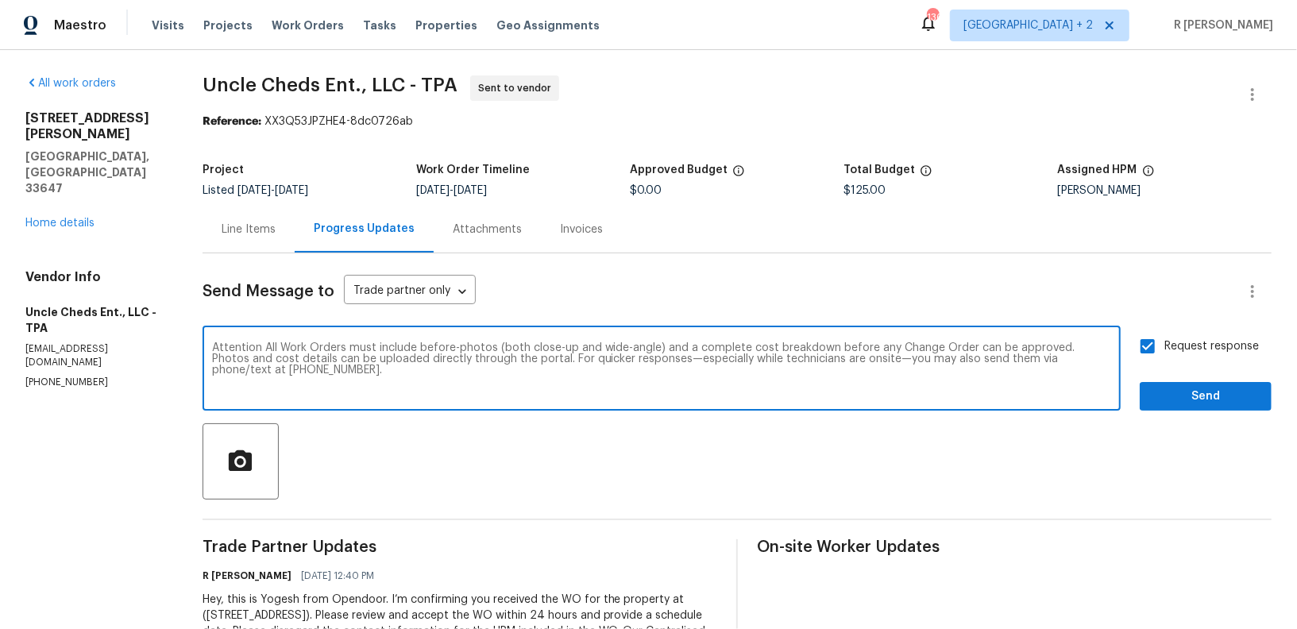
type textarea "Attention All Work Orders must include before-photos (both close-up and wide-an…"
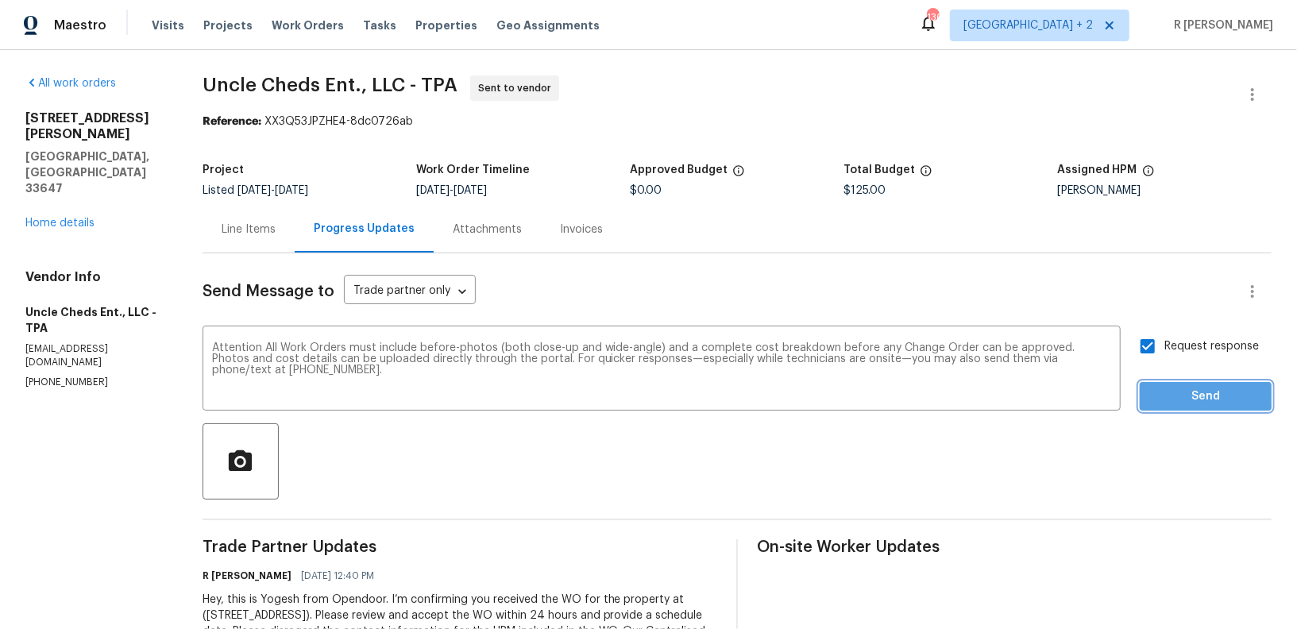
click at [1199, 395] on span "Send" at bounding box center [1206, 397] width 106 height 20
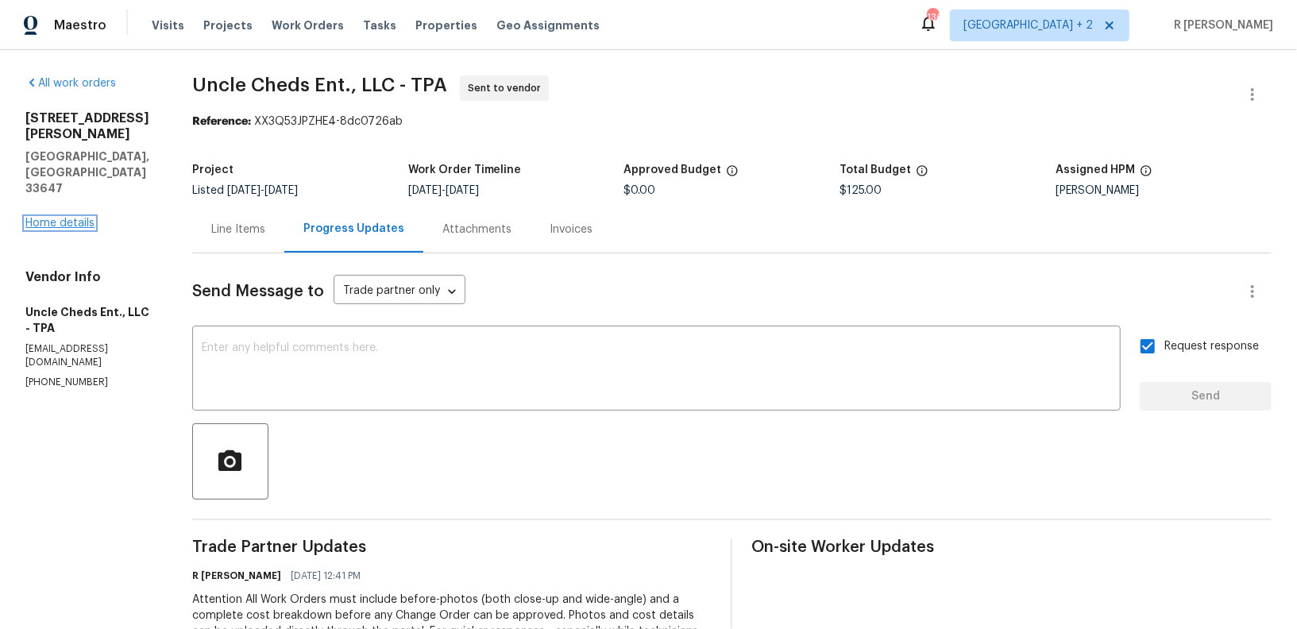
click at [72, 218] on link "Home details" at bounding box center [59, 223] width 69 height 11
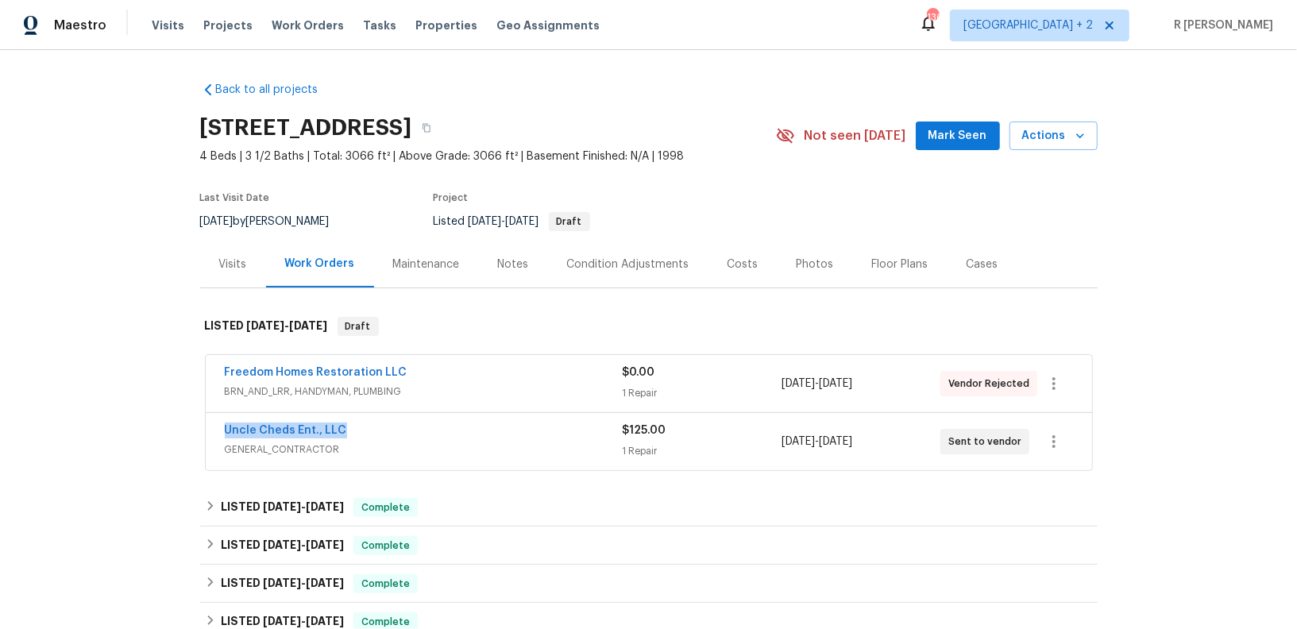
drag, startPoint x: 385, startPoint y: 425, endPoint x: 52, endPoint y: 425, distance: 332.1
click at [52, 425] on div "Back to all projects 18122 Sugar Brooke Dr, Tampa, FL 33647 4 Beds | 3 1/2 Bath…" at bounding box center [648, 339] width 1297 height 579
copy link "Uncle Cheds Ent., LLC"
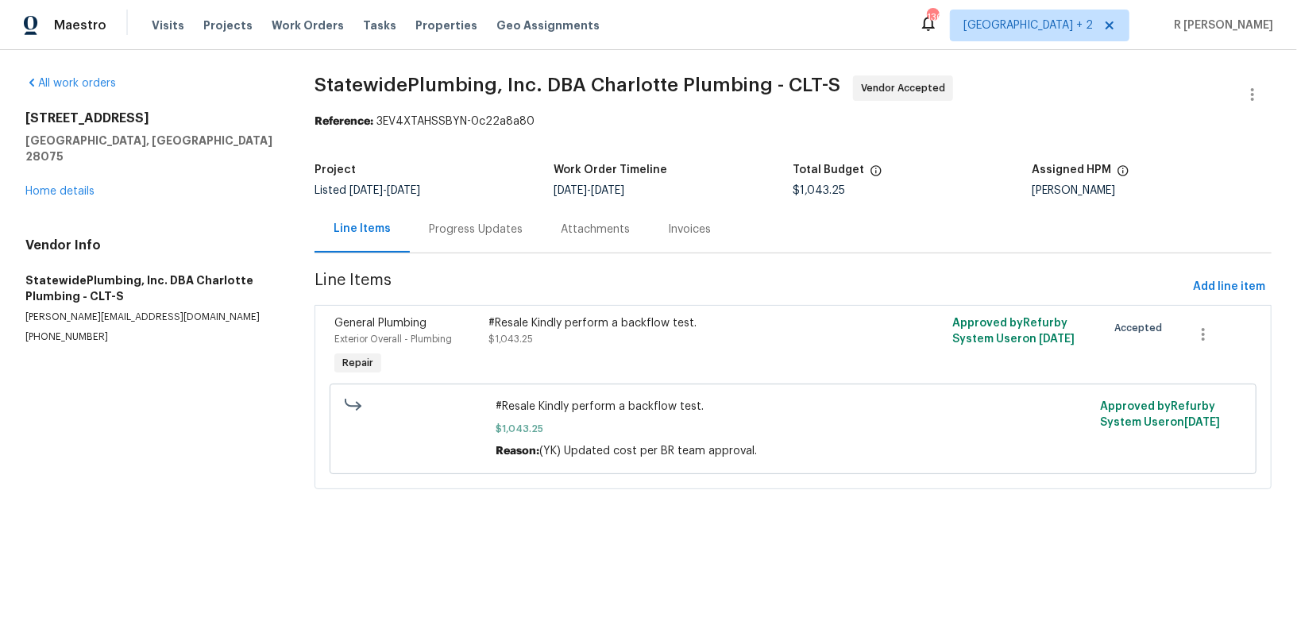
click at [471, 245] on div "Progress Updates" at bounding box center [476, 229] width 132 height 47
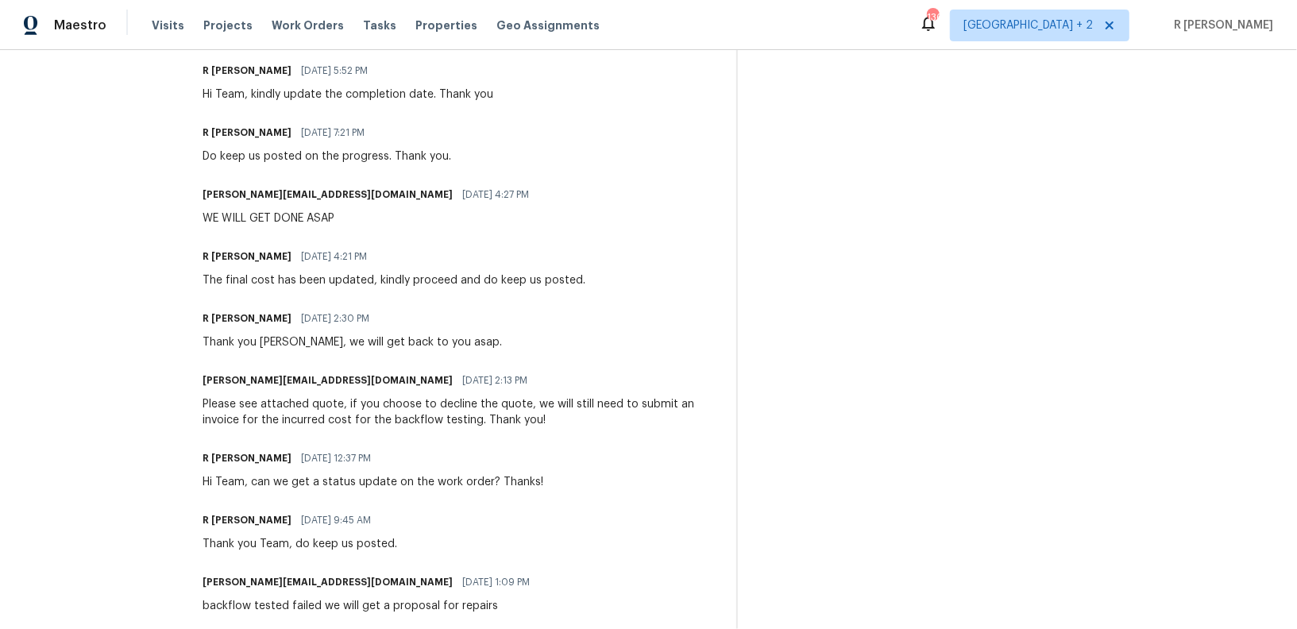
scroll to position [531, 0]
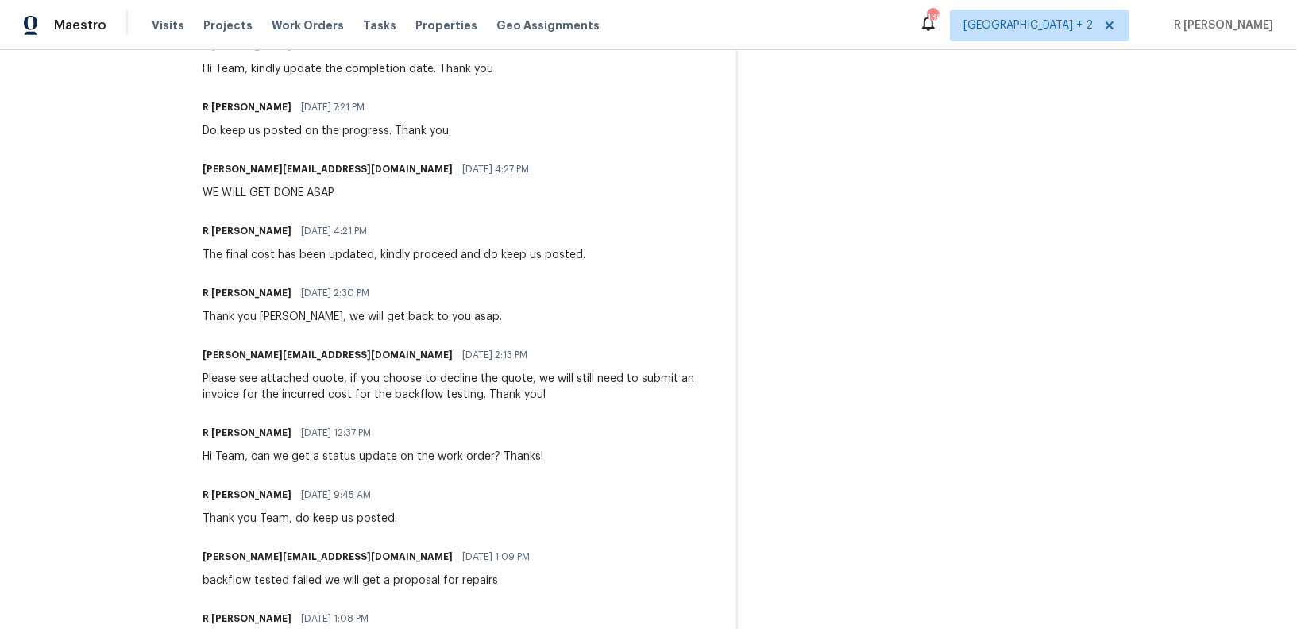
click at [331, 452] on div "Hi Team, can we get a status update on the work order? Thanks!" at bounding box center [373, 457] width 341 height 16
copy div "Hi Team, can we get a status update on the work order? Thanks!"
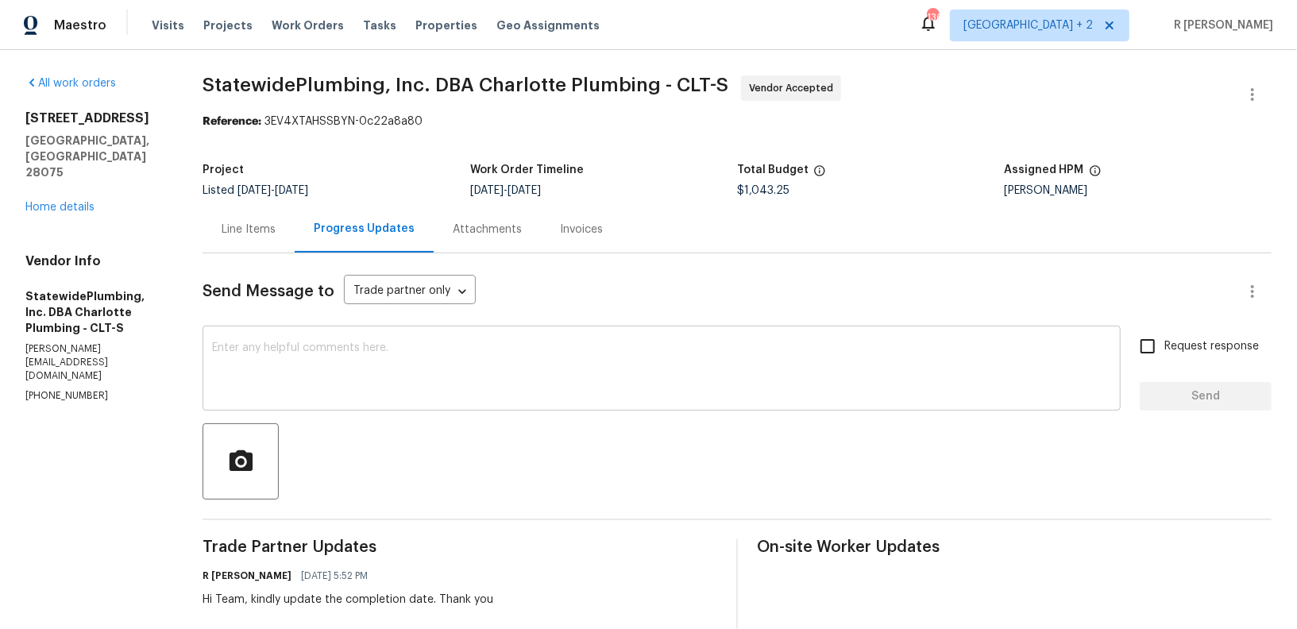
click at [429, 386] on textarea at bounding box center [661, 370] width 899 height 56
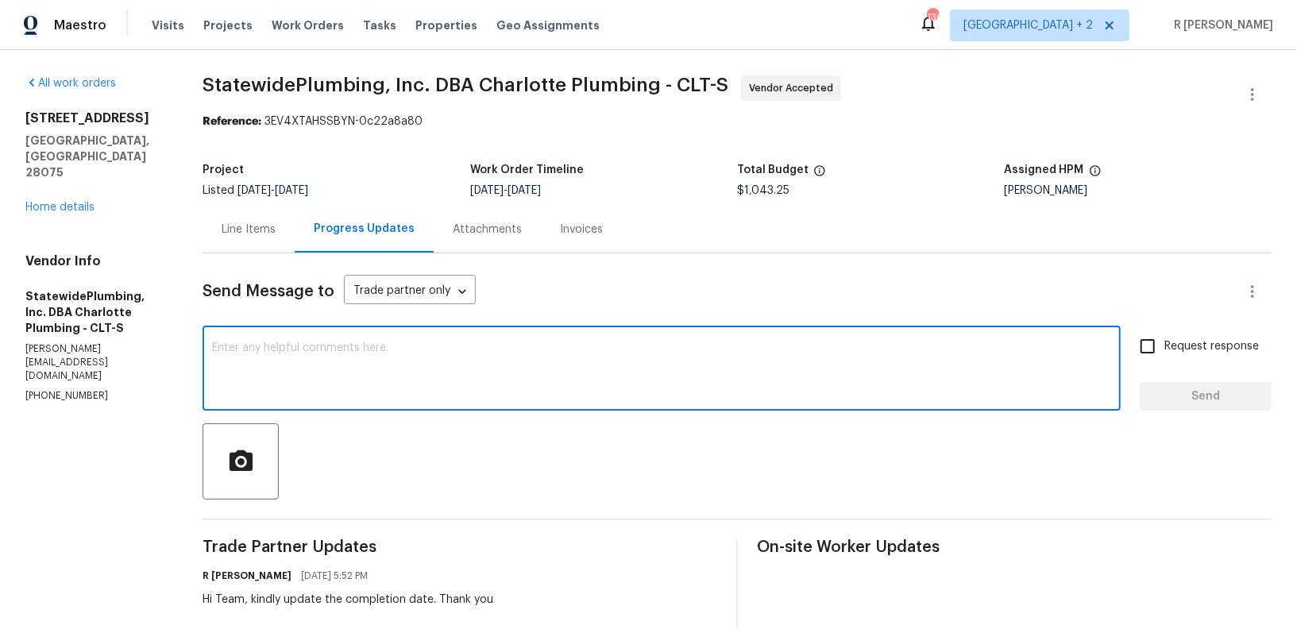
paste textarea "Hi Team, can we get a status update on the work order? Thanks!"
type textarea "Hi Team, can we get a status update on the work order? Thanks!"
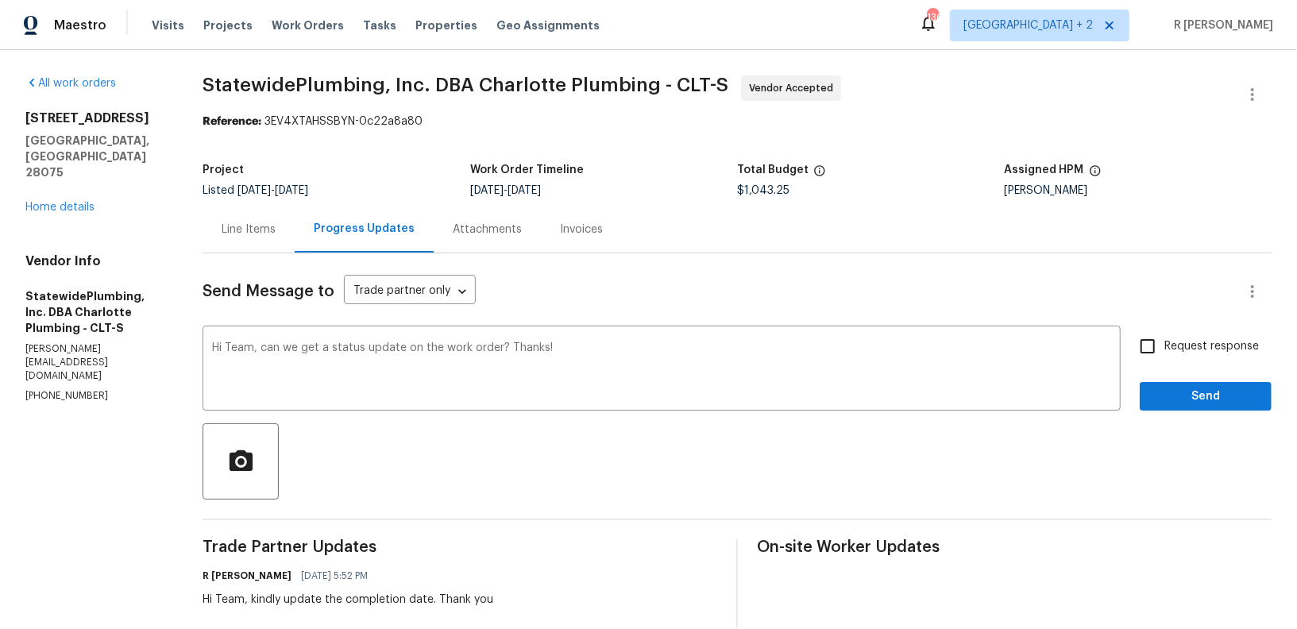
click at [1239, 342] on span "Request response" at bounding box center [1212, 346] width 95 height 17
click at [1165, 342] on input "Request response" at bounding box center [1147, 346] width 33 height 33
checkbox input "true"
click at [1200, 385] on button "Send" at bounding box center [1206, 396] width 132 height 29
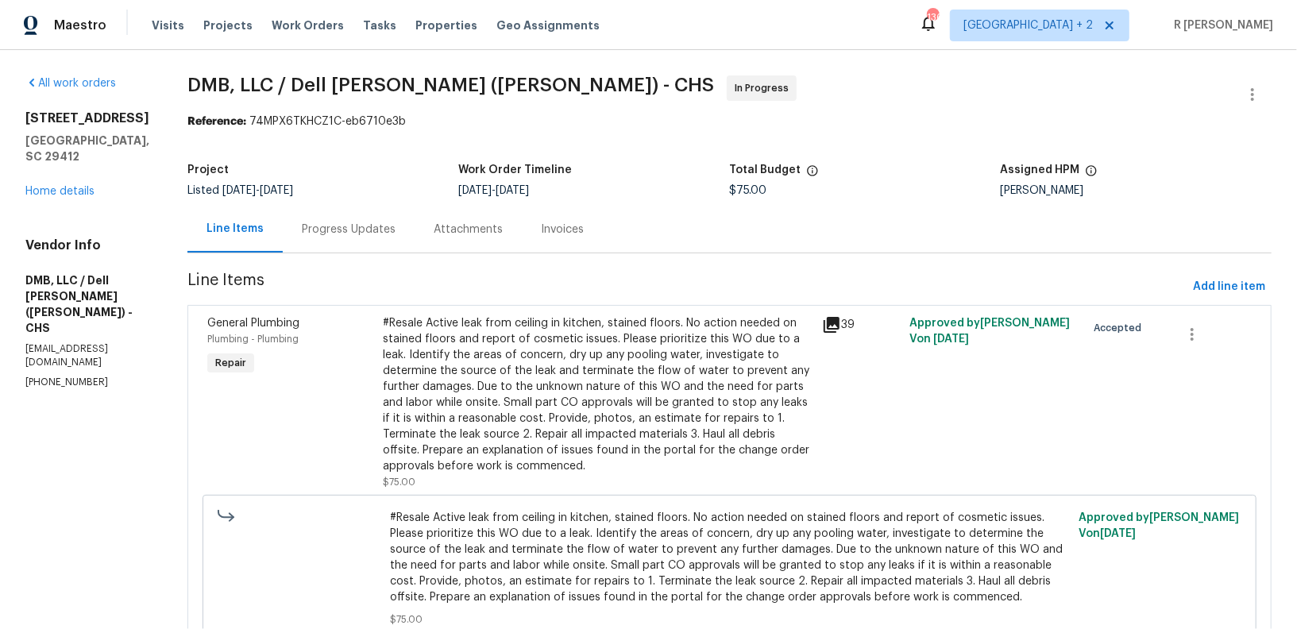
click at [327, 222] on div "Progress Updates" at bounding box center [349, 230] width 94 height 16
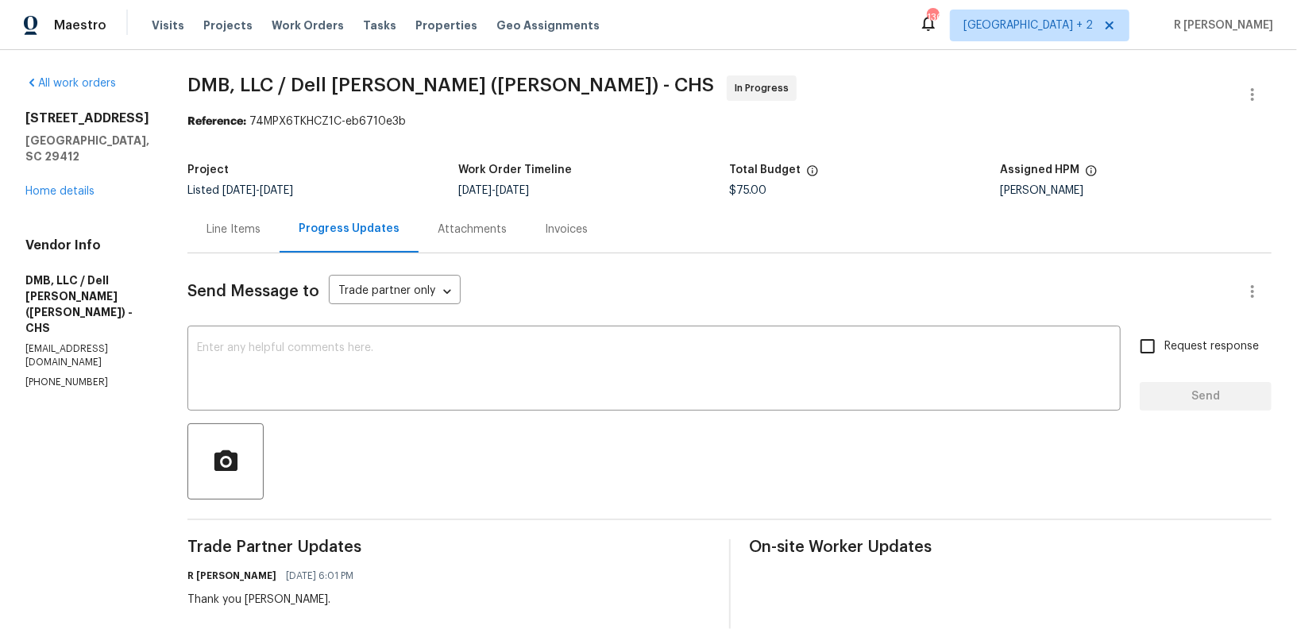
click at [52, 376] on p "[PHONE_NUMBER]" at bounding box center [87, 383] width 124 height 14
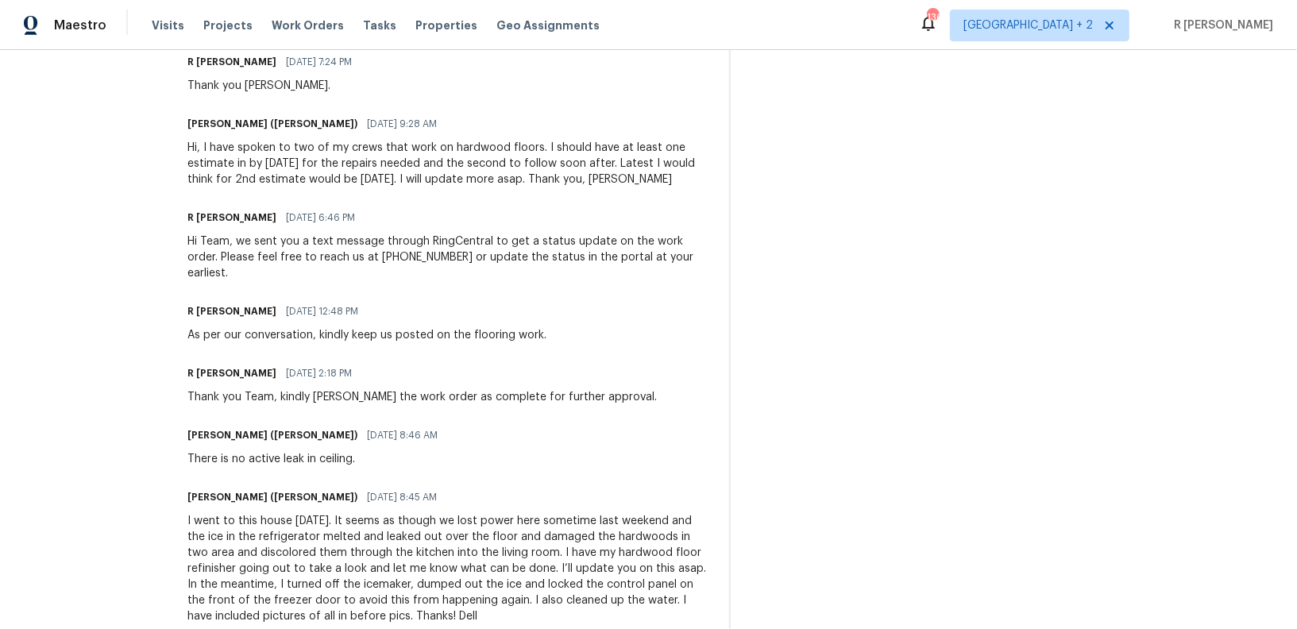
scroll to position [632, 0]
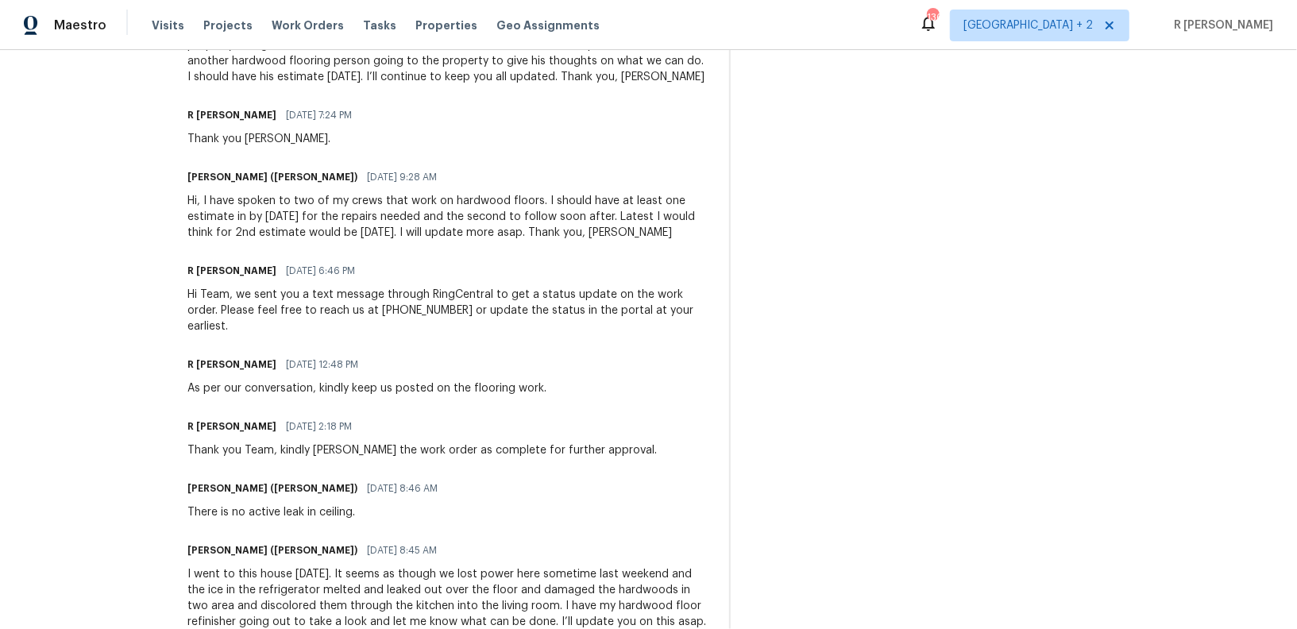
click at [387, 297] on div "Hi Team, we sent you a text message through RingCentral to get a status update …" at bounding box center [449, 311] width 523 height 48
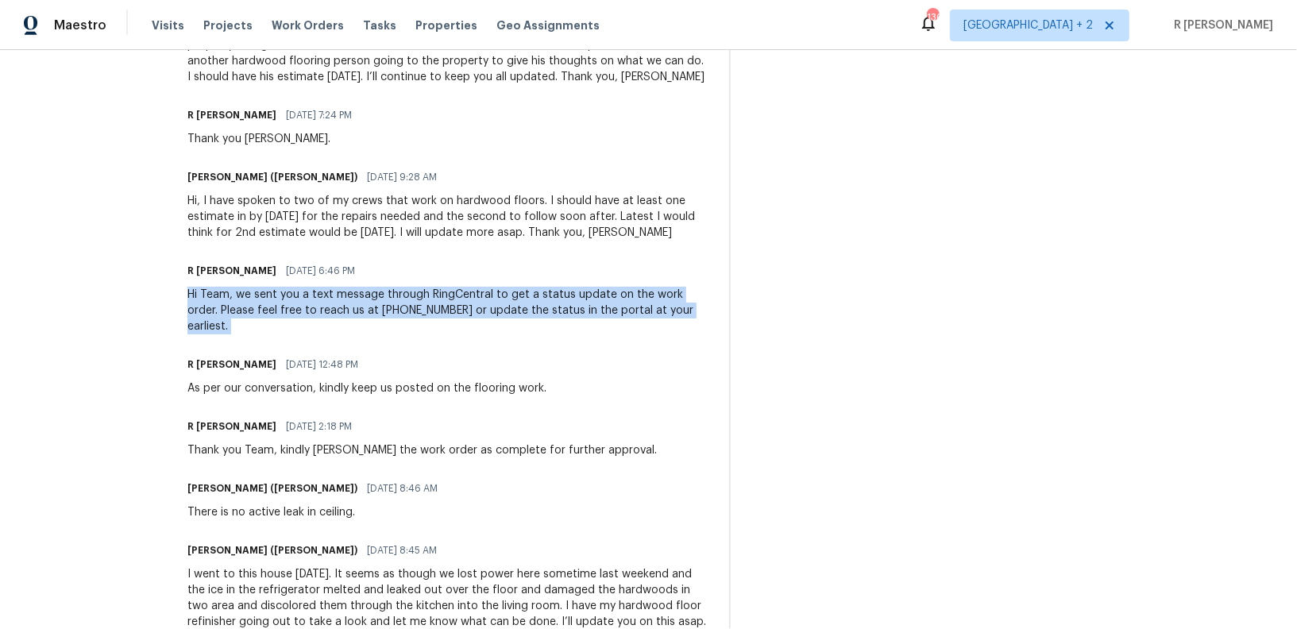
click at [387, 297] on div "Hi Team, we sent you a text message through RingCentral to get a status update …" at bounding box center [449, 311] width 523 height 48
copy div "Hi Team, we sent you a text message through RingCentral to get a status update …"
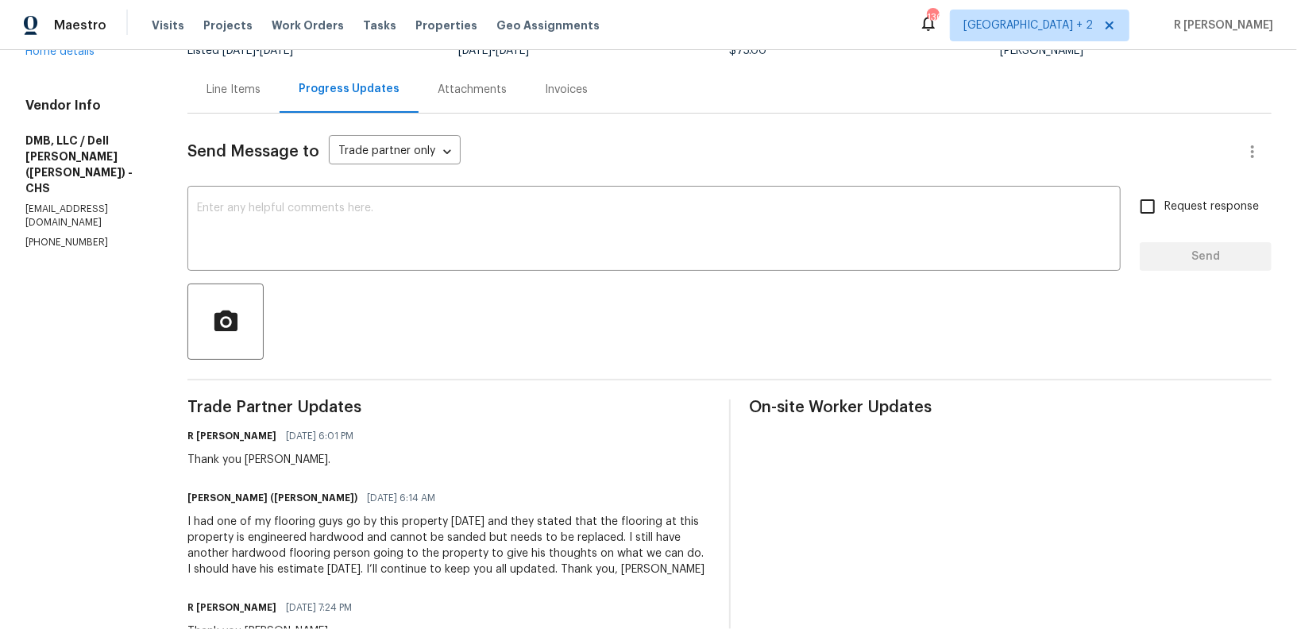
scroll to position [0, 0]
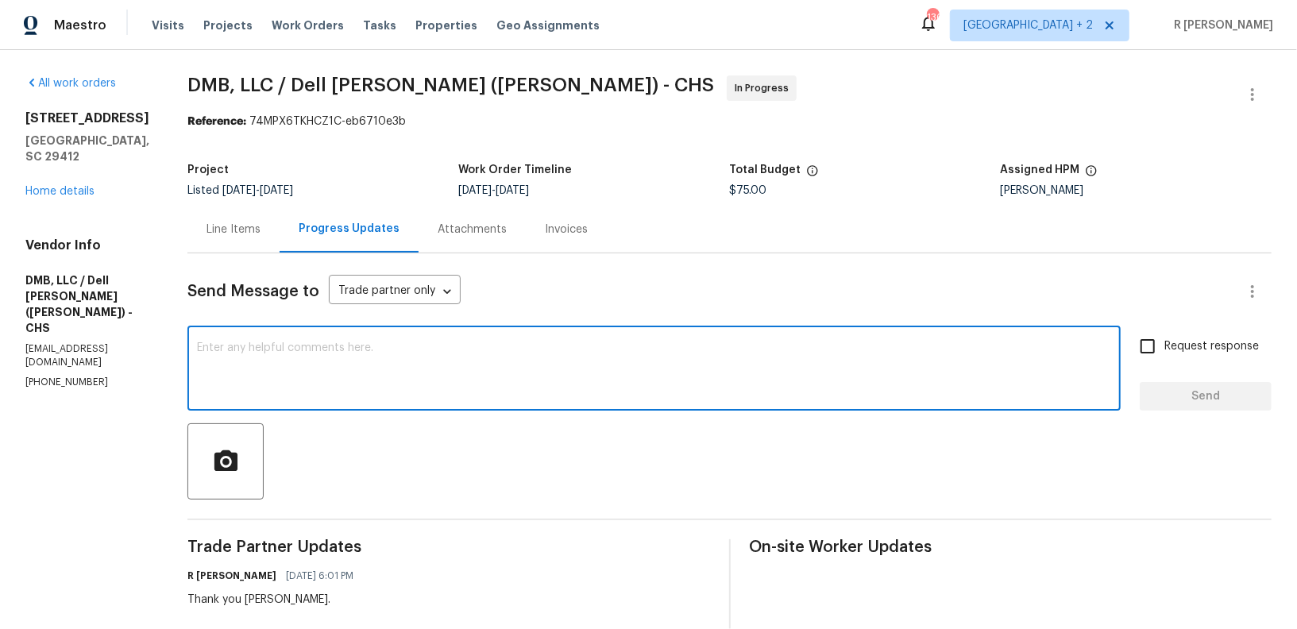
click at [437, 380] on textarea at bounding box center [654, 370] width 914 height 56
paste textarea "Hi Team, we sent you a text message through RingCentral to get a status update …"
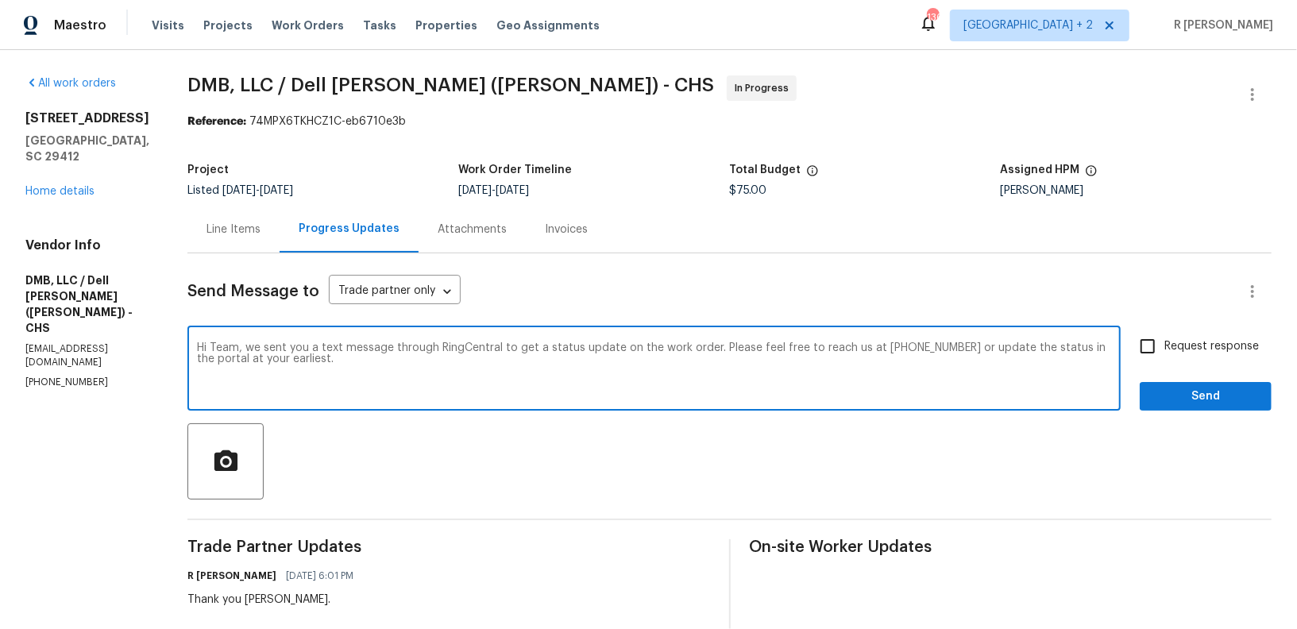
type textarea "Hi Team, we sent you a text message through RingCentral to get a status update …"
click at [1200, 398] on span "Send" at bounding box center [1206, 397] width 106 height 20
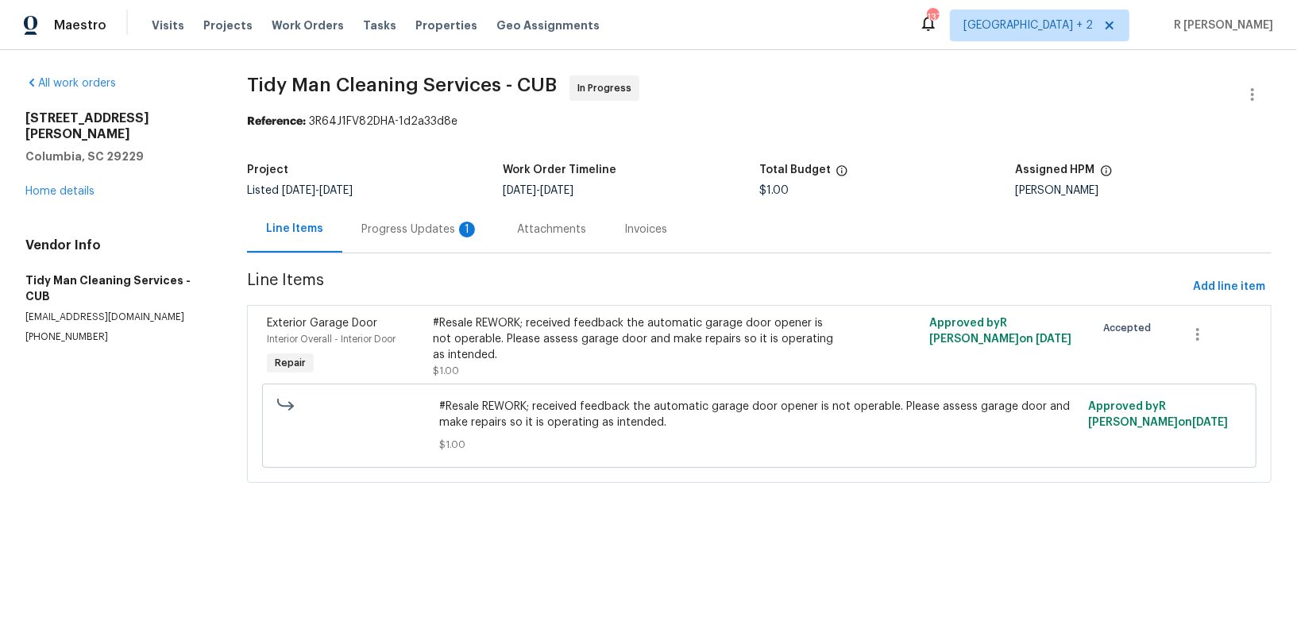
click at [392, 207] on div "Progress Updates 1" at bounding box center [420, 229] width 156 height 47
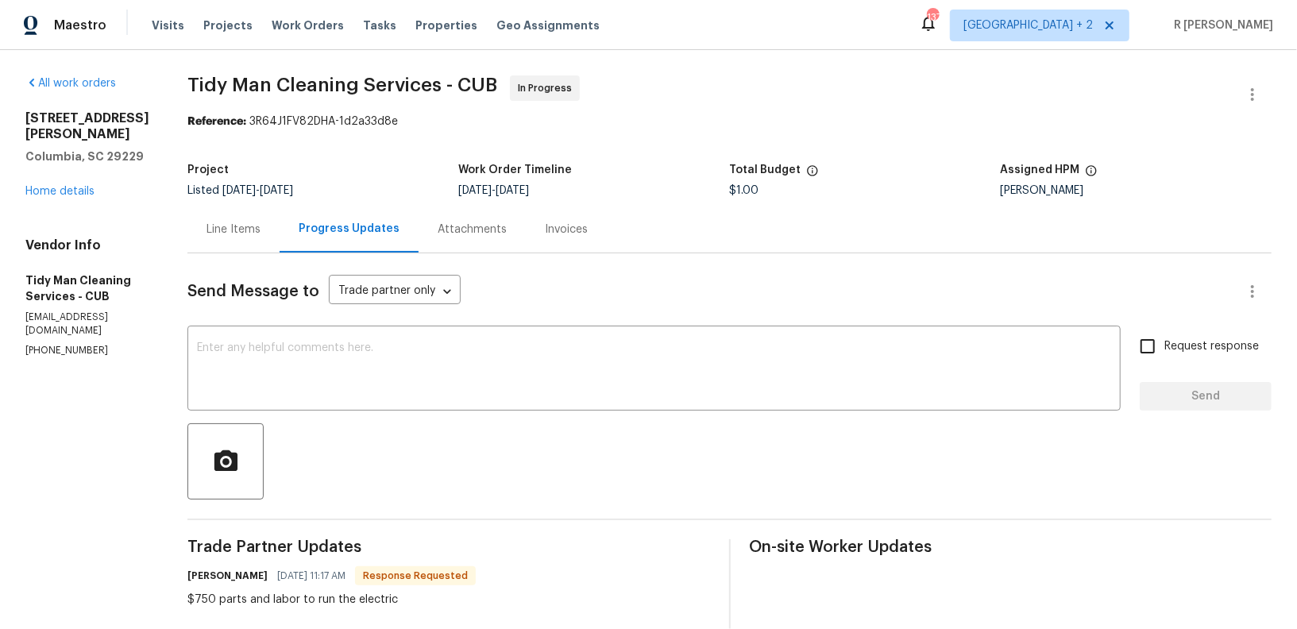
scroll to position [121, 0]
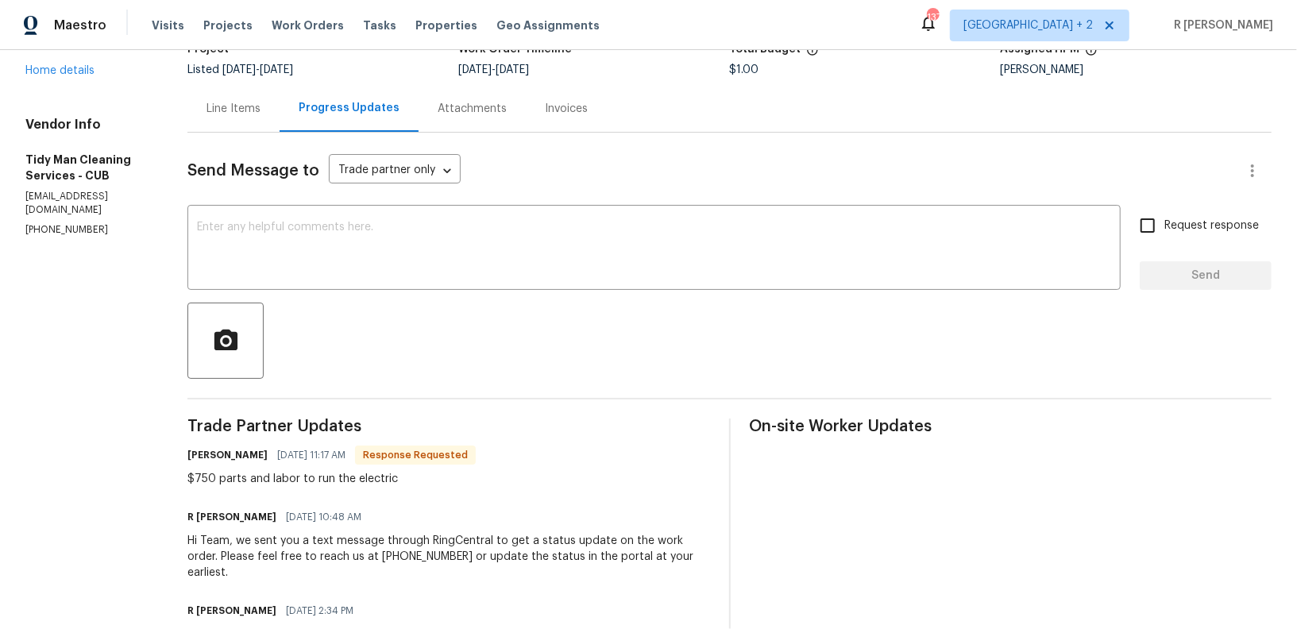
click at [273, 473] on div "$750 parts and labor to run the electric" at bounding box center [332, 479] width 288 height 16
copy div "$750 parts and labor to run the electric"
click at [227, 112] on div "Line Items" at bounding box center [234, 109] width 54 height 16
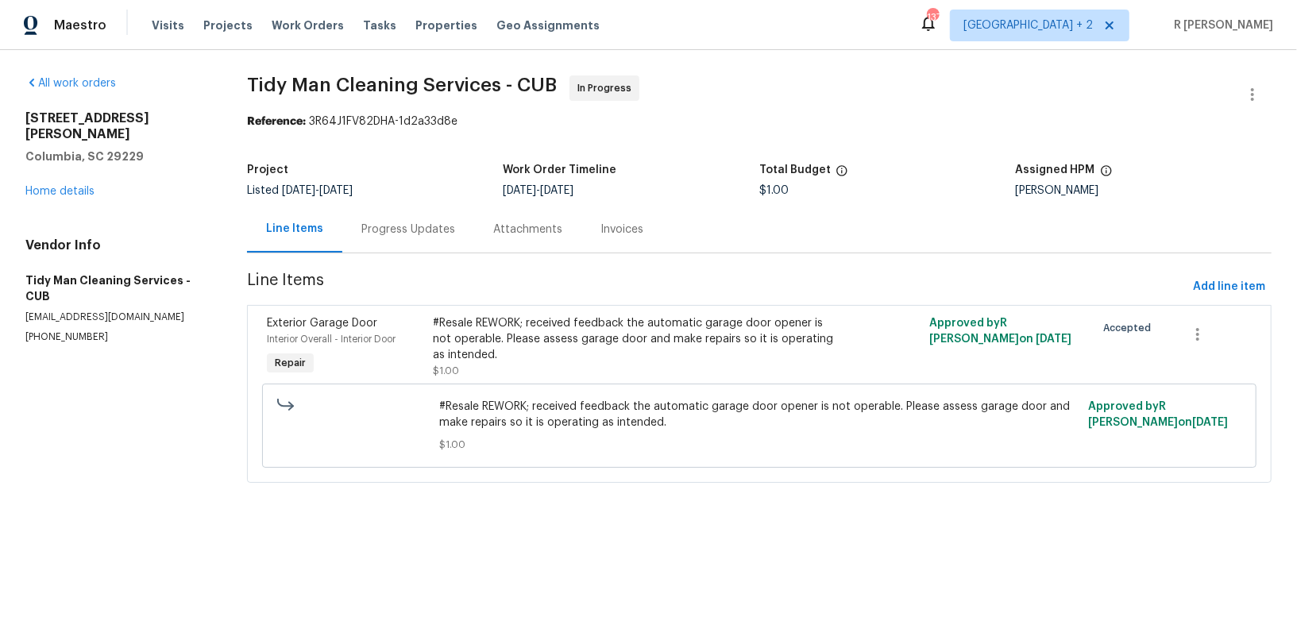
click at [415, 232] on div "Progress Updates" at bounding box center [408, 230] width 94 height 16
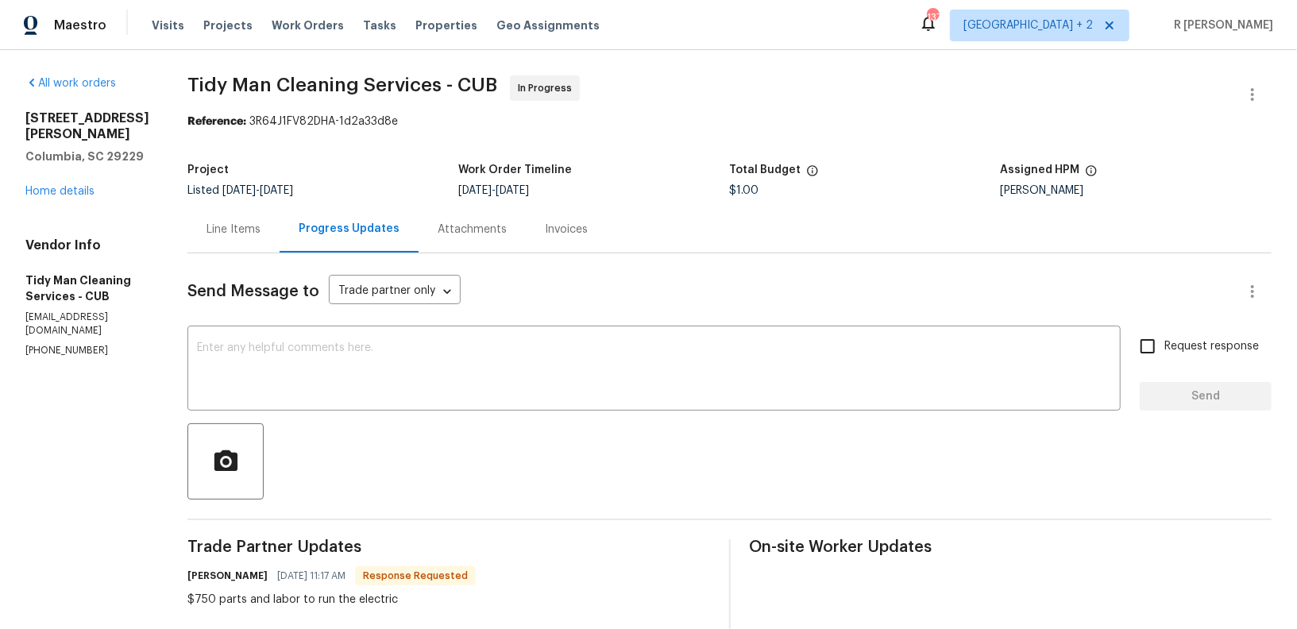
scroll to position [104, 0]
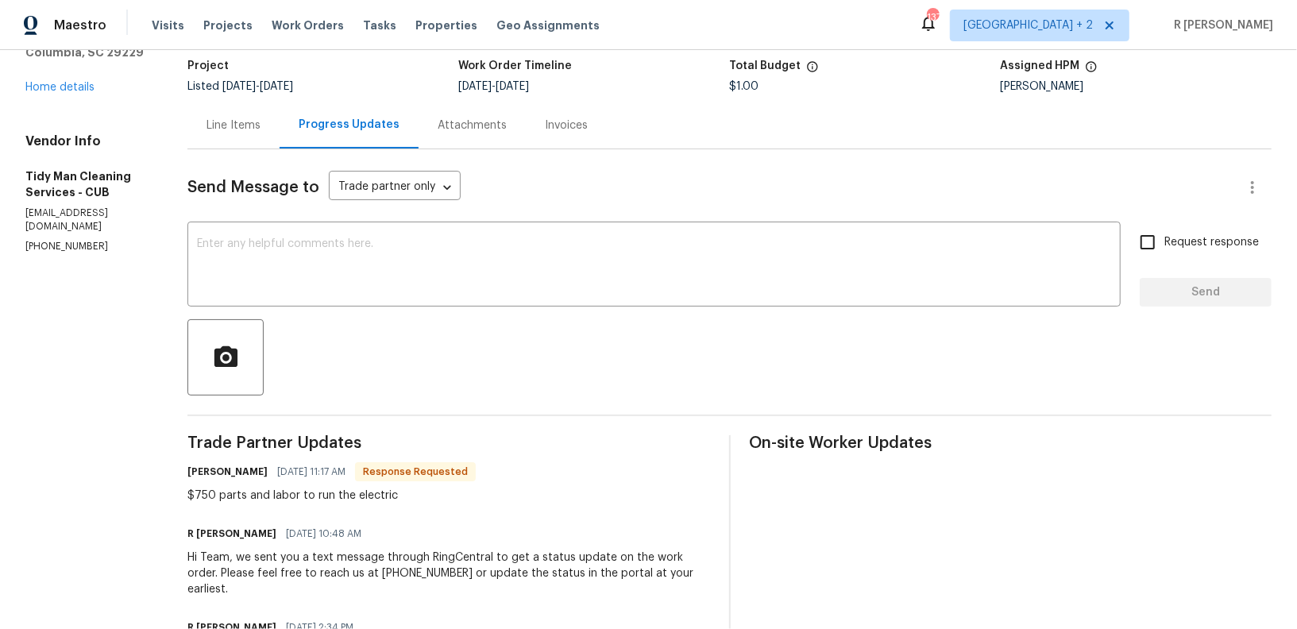
click at [202, 500] on div "$750 parts and labor to run the electric" at bounding box center [332, 496] width 288 height 16
copy div "$750 parts and labor to run the electric"
